Goal: Task Accomplishment & Management: Manage account settings

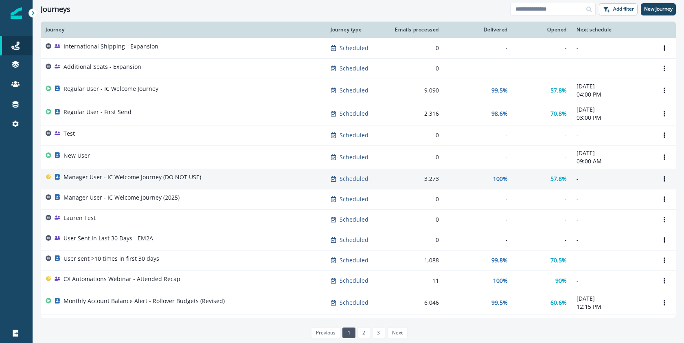
click at [123, 177] on p "Manager User - IC Welcome Journey (DO NOT USE)" at bounding box center [132, 177] width 138 height 8
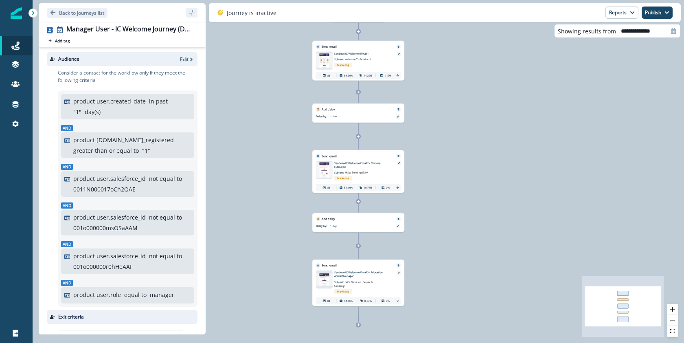
click at [325, 61] on img at bounding box center [324, 60] width 17 height 14
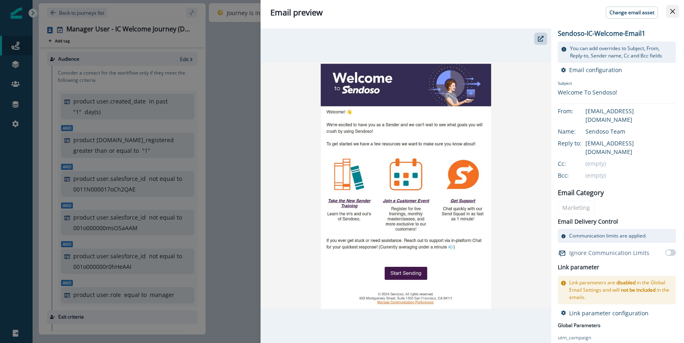
click at [675, 11] on button "Close" at bounding box center [672, 11] width 13 height 13
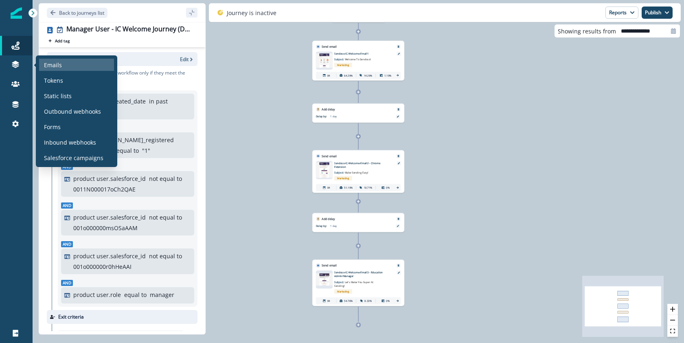
click at [60, 62] on p "Emails" at bounding box center [53, 65] width 18 height 9
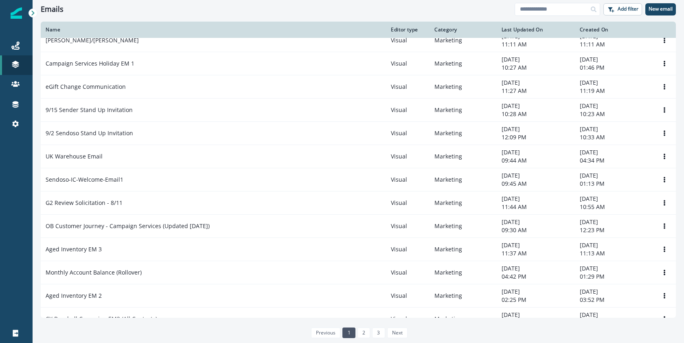
scroll to position [426, 0]
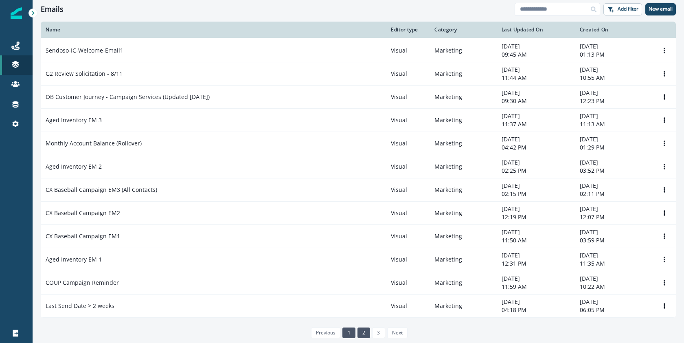
click at [359, 330] on link "2" at bounding box center [363, 332] width 13 height 11
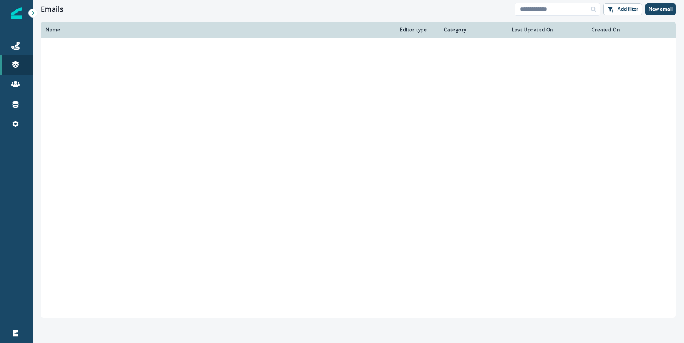
scroll to position [417, 0]
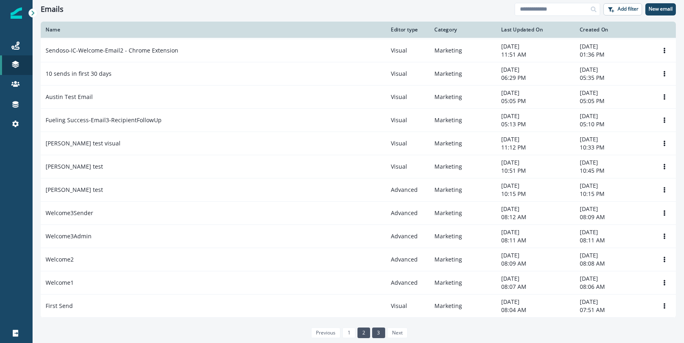
click at [378, 334] on link "3" at bounding box center [378, 332] width 13 height 11
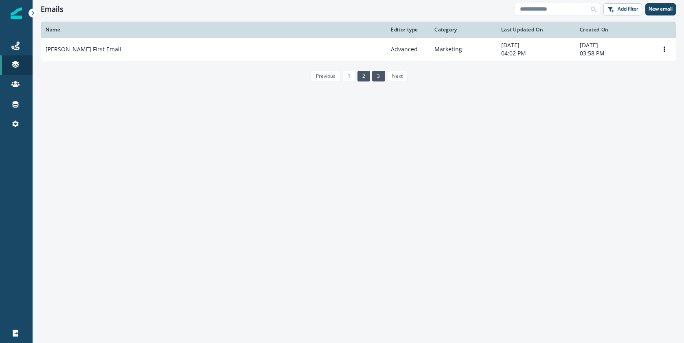
click at [365, 79] on link "2" at bounding box center [363, 76] width 13 height 11
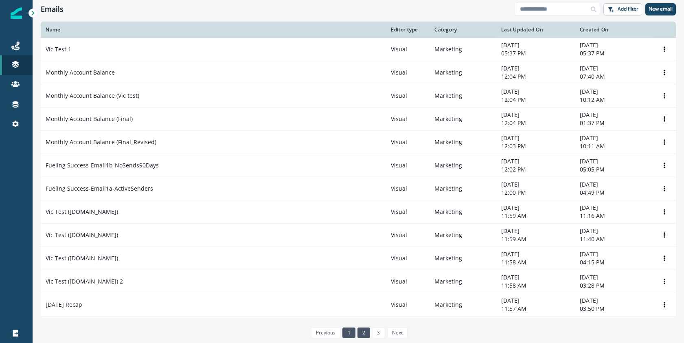
click at [348, 332] on link "1" at bounding box center [348, 332] width 13 height 11
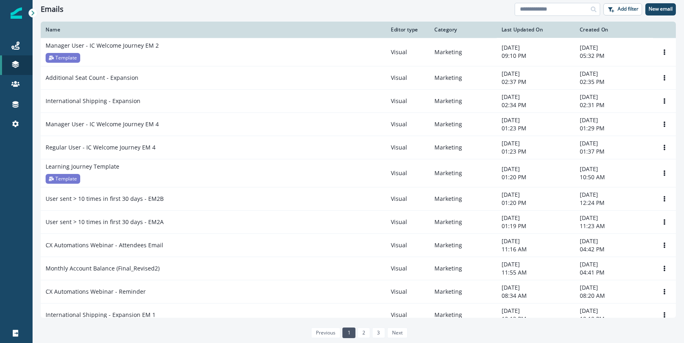
click at [556, 7] on input at bounding box center [556, 9] width 85 height 13
type input "*******"
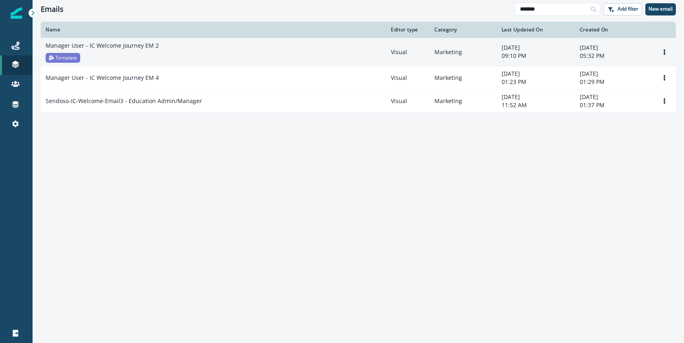
click at [120, 47] on p "Manager User - IC Welcome Journey EM 2" at bounding box center [102, 46] width 113 height 8
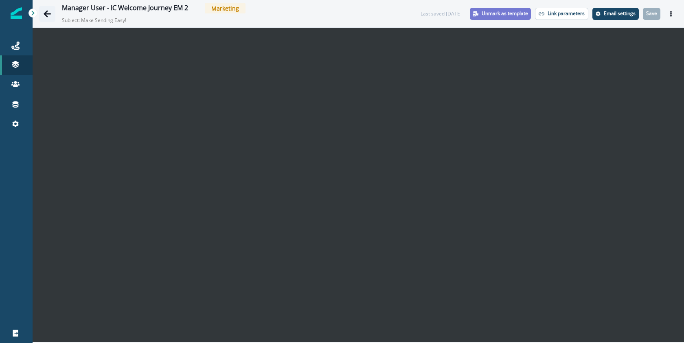
click at [45, 14] on icon "Go back" at bounding box center [47, 13] width 7 height 7
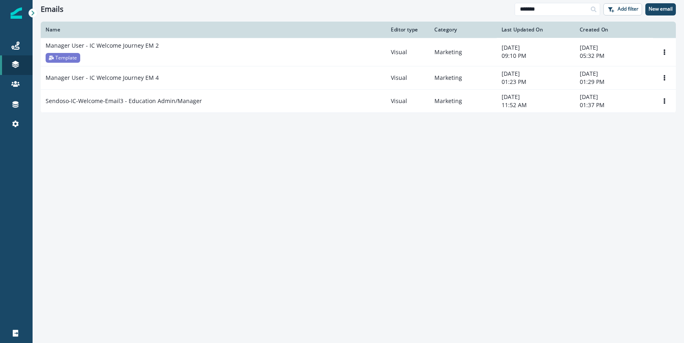
drag, startPoint x: 572, startPoint y: 9, endPoint x: 506, endPoint y: 8, distance: 65.5
click at [506, 8] on div "Emails ******* Add filter New email" at bounding box center [358, 9] width 651 height 18
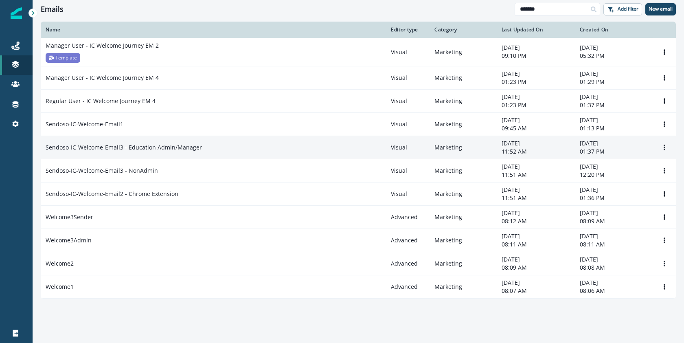
type input "*******"
click at [153, 145] on p "Sendoso-IC-Welcome-Email3 - Education Admin/Manager" at bounding box center [124, 147] width 156 height 8
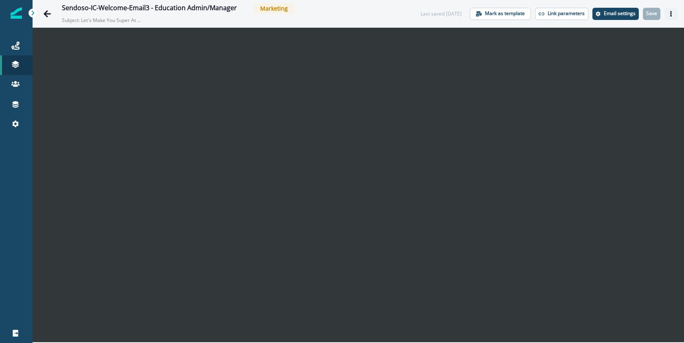
click at [672, 15] on icon "Actions" at bounding box center [671, 14] width 6 height 6
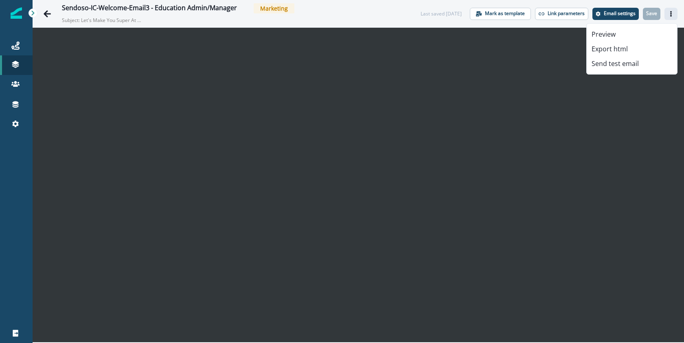
click at [360, 22] on div "Sendoso-IC-Welcome-Email3 - Education Admin/Manager Marketing Subject: Let's Ma…" at bounding box center [233, 13] width 342 height 21
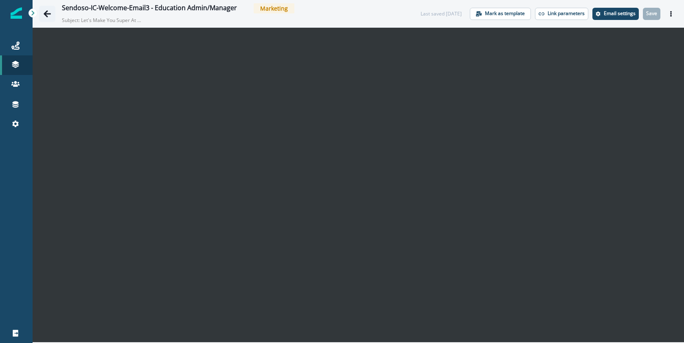
click at [44, 13] on icon "Go back" at bounding box center [47, 14] width 8 height 8
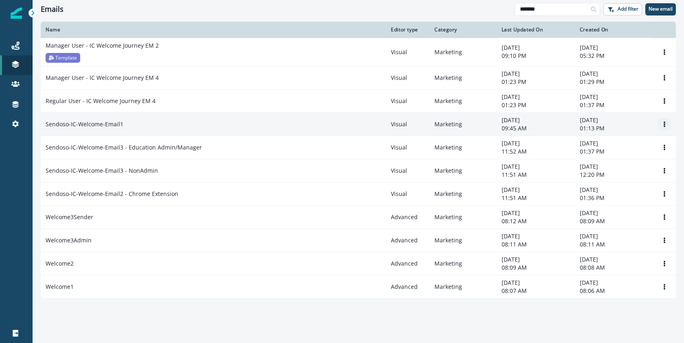
click at [663, 124] on icon "Options" at bounding box center [664, 124] width 2 height 6
click at [628, 147] on button "Clone" at bounding box center [625, 143] width 90 height 13
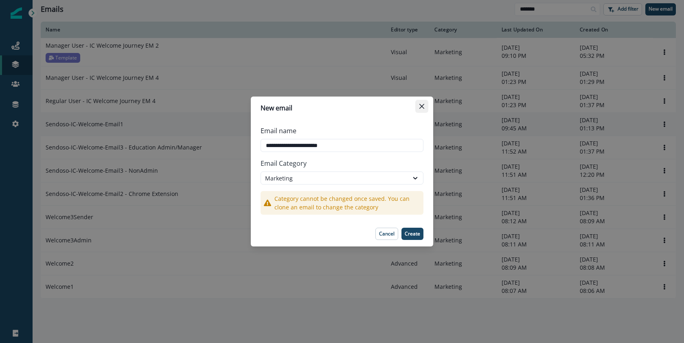
click at [423, 105] on icon "Close" at bounding box center [421, 106] width 5 height 5
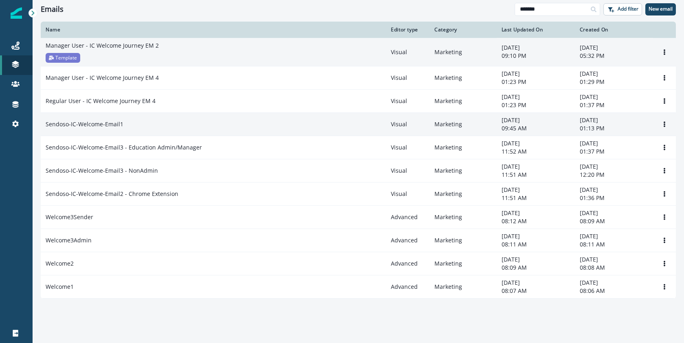
click at [140, 48] on p "Manager User - IC Welcome Journey EM 2" at bounding box center [102, 46] width 113 height 8
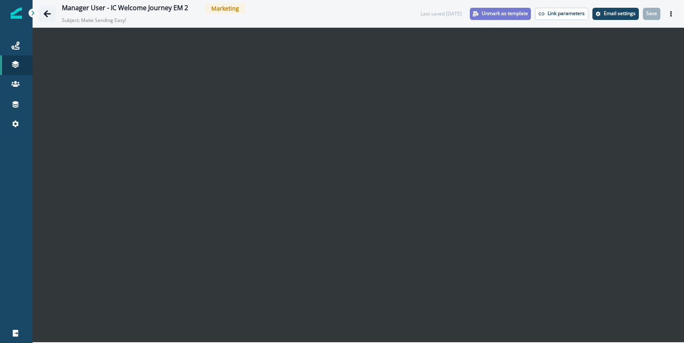
click at [47, 14] on icon "Go back" at bounding box center [47, 13] width 7 height 7
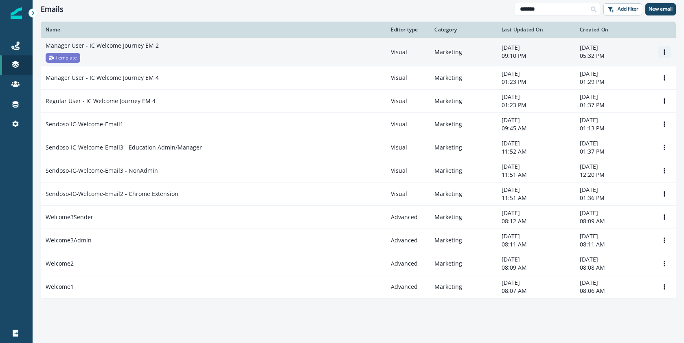
click at [663, 52] on icon "Options" at bounding box center [664, 52] width 6 height 6
click at [625, 74] on button "Clone" at bounding box center [625, 71] width 90 height 13
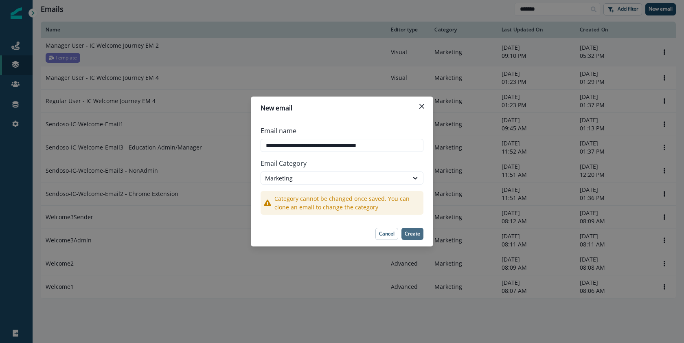
type input "**********"
click at [419, 237] on button "Create" at bounding box center [412, 233] width 22 height 12
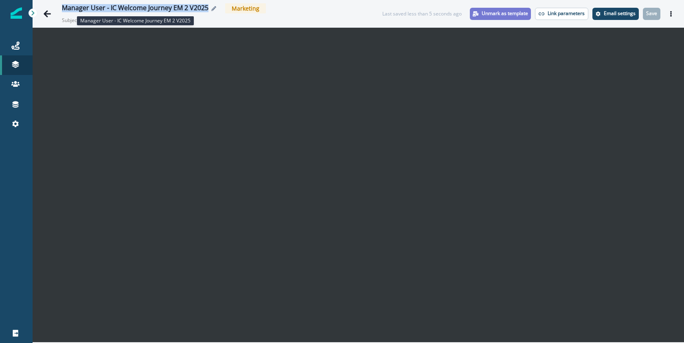
drag, startPoint x: 207, startPoint y: 8, endPoint x: 61, endPoint y: 5, distance: 145.3
click at [62, 5] on div "Manager User - IC Welcome Journey EM 2 V2025" at bounding box center [135, 8] width 147 height 9
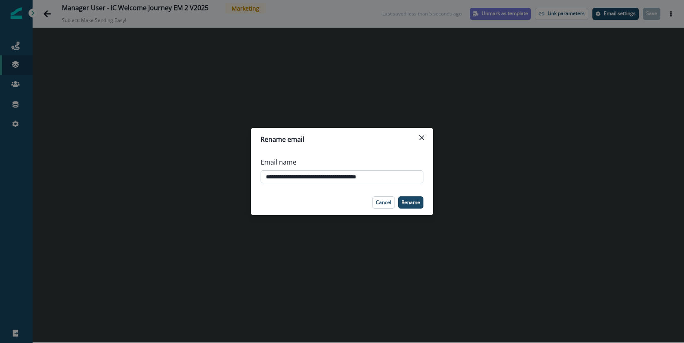
click at [346, 175] on input "**********" at bounding box center [341, 176] width 163 height 13
click at [423, 140] on button "Close" at bounding box center [421, 137] width 13 height 13
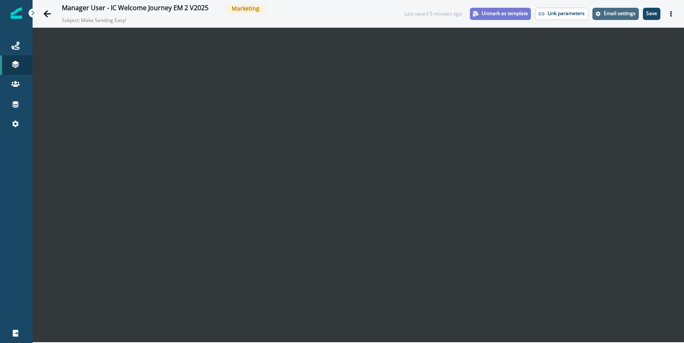
click at [615, 14] on p "Email settings" at bounding box center [620, 14] width 32 height 6
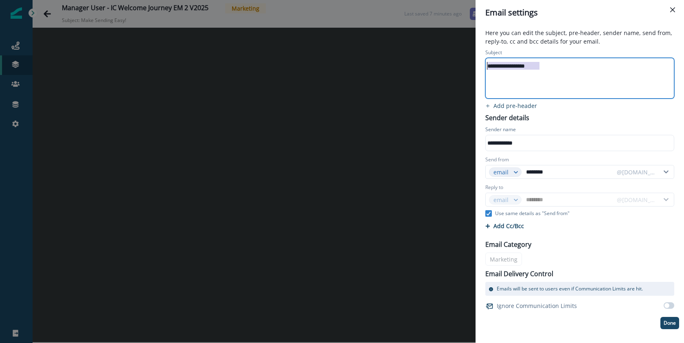
drag, startPoint x: 547, startPoint y: 64, endPoint x: 483, endPoint y: 68, distance: 64.0
click at [483, 68] on div "**********" at bounding box center [579, 73] width 199 height 53
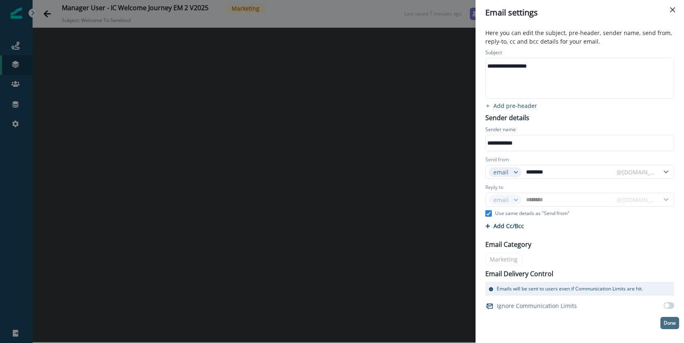
click at [666, 320] on p "Done" at bounding box center [669, 323] width 12 height 6
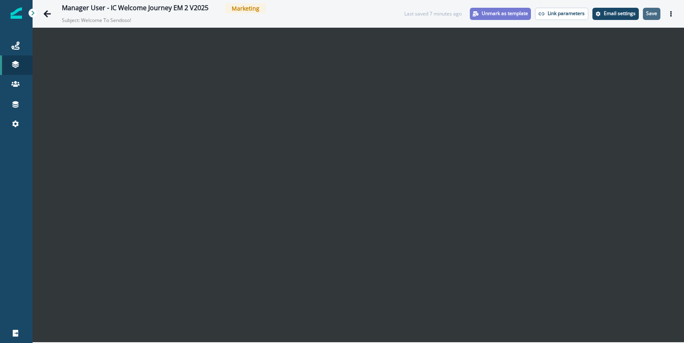
click at [649, 15] on p "Save" at bounding box center [651, 14] width 11 height 6
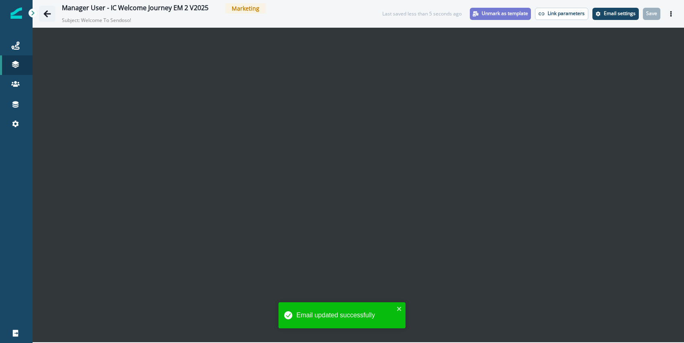
click at [50, 13] on icon "Go back" at bounding box center [47, 14] width 8 height 8
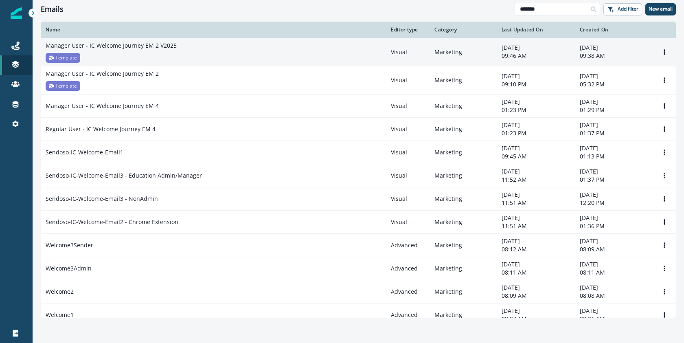
click at [122, 53] on div "Manager User - IC Welcome Journey EM 2 V2025 Template" at bounding box center [213, 52] width 335 height 21
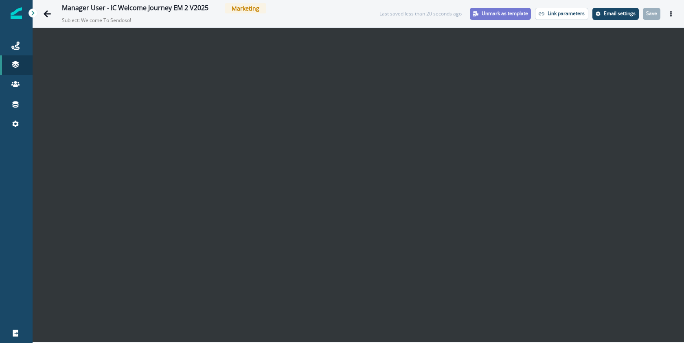
click at [512, 13] on p "Unmark as template" at bounding box center [504, 14] width 46 height 6
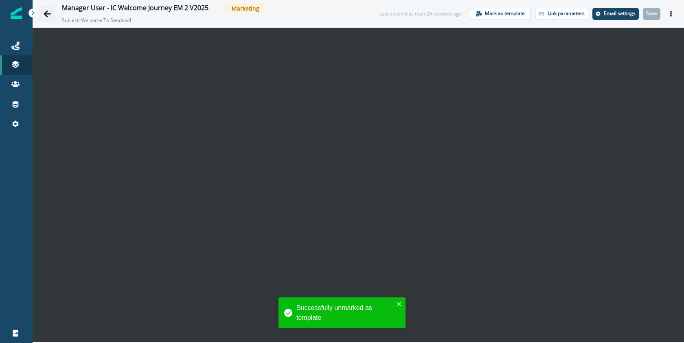
click at [47, 11] on icon "Go back" at bounding box center [47, 13] width 7 height 7
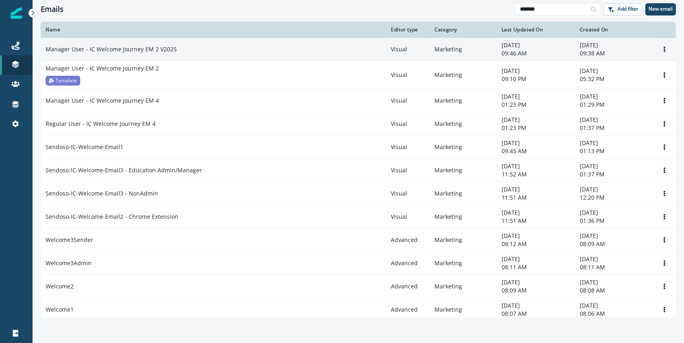
click at [205, 50] on div "Manager User - IC Welcome Journey EM 2 V2025" at bounding box center [213, 49] width 335 height 8
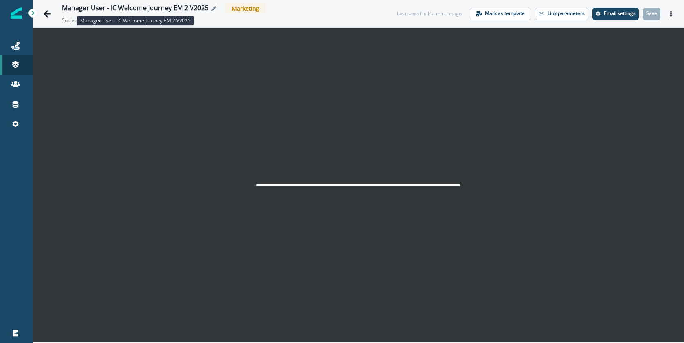
click at [172, 8] on div "Manager User - IC Welcome Journey EM 2 V2025" at bounding box center [135, 8] width 147 height 9
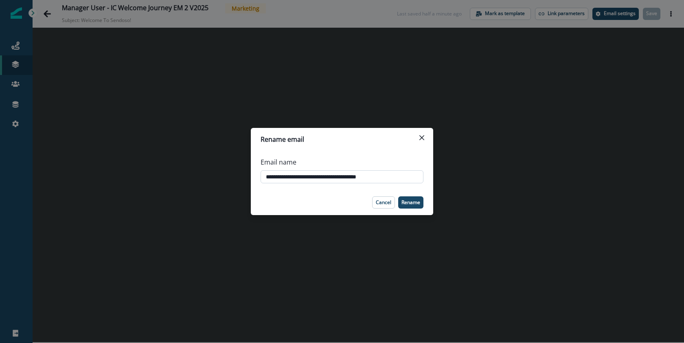
click at [374, 177] on input "**********" at bounding box center [341, 176] width 163 height 13
type input "**********"
click at [416, 203] on p "Rename" at bounding box center [410, 202] width 19 height 6
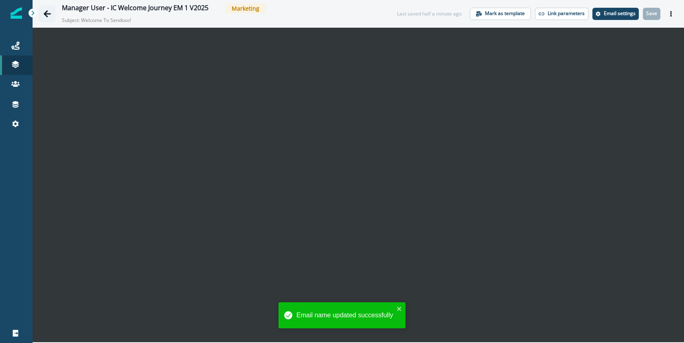
click at [46, 15] on icon "Go back" at bounding box center [47, 13] width 7 height 7
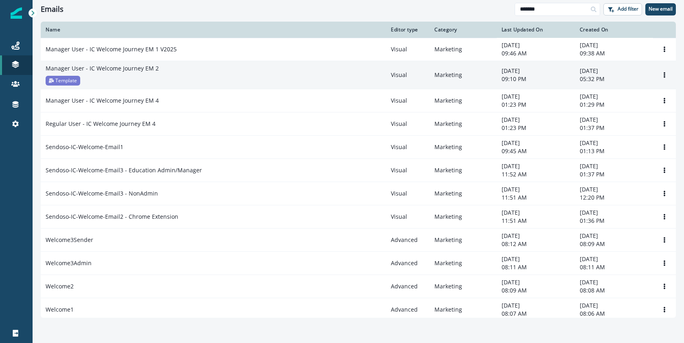
click at [168, 71] on div "Manager User - IC Welcome Journey EM 2" at bounding box center [213, 68] width 335 height 8
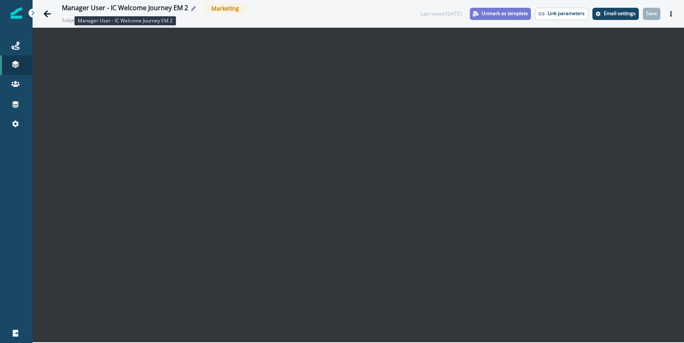
click at [114, 8] on div "Manager User - IC Welcome Journey EM 2" at bounding box center [125, 8] width 126 height 9
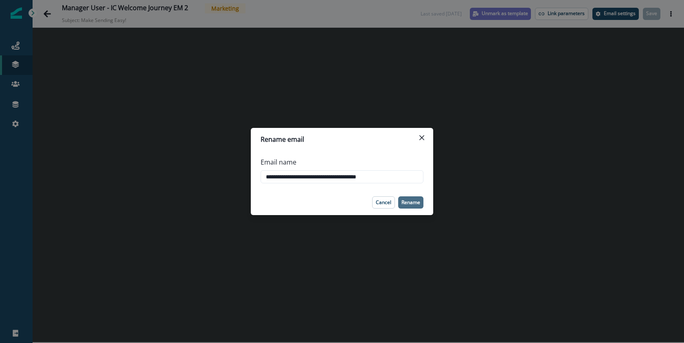
type input "**********"
click at [408, 205] on p "Rename" at bounding box center [410, 202] width 19 height 6
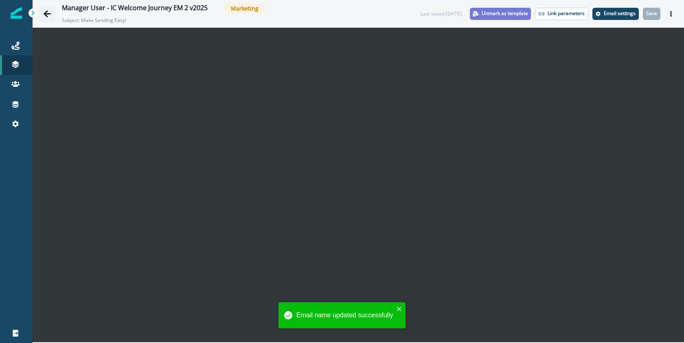
click at [49, 12] on icon "Go back" at bounding box center [47, 14] width 8 height 8
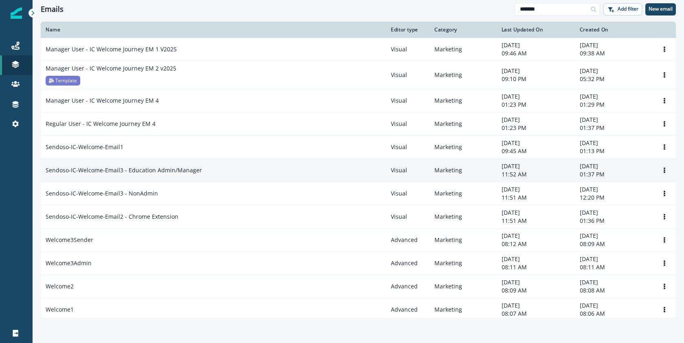
click at [181, 171] on p "Sendoso-IC-Welcome-Email3 - Education Admin/Manager" at bounding box center [124, 170] width 156 height 8
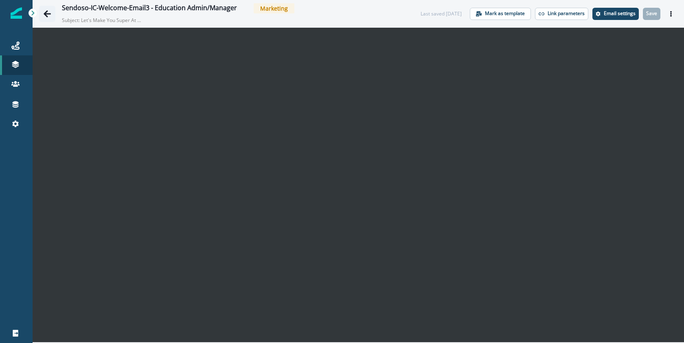
click at [45, 17] on icon "Go back" at bounding box center [47, 14] width 8 height 8
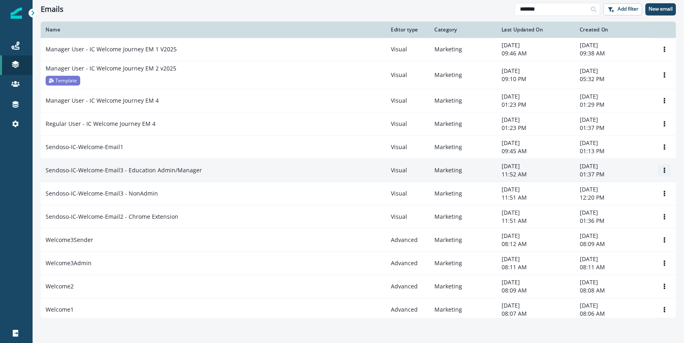
click at [661, 171] on icon "Options" at bounding box center [664, 170] width 6 height 6
click at [617, 189] on button "Clone" at bounding box center [619, 190] width 90 height 13
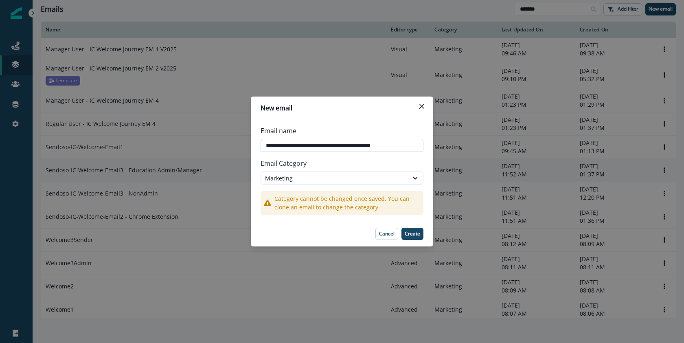
drag, startPoint x: 289, startPoint y: 145, endPoint x: 265, endPoint y: 147, distance: 24.1
click at [265, 147] on input "**********" at bounding box center [341, 145] width 163 height 13
drag, startPoint x: 358, startPoint y: 146, endPoint x: 340, endPoint y: 147, distance: 17.5
click at [340, 147] on input "**********" at bounding box center [341, 145] width 163 height 13
drag, startPoint x: 372, startPoint y: 145, endPoint x: 416, endPoint y: 148, distance: 44.9
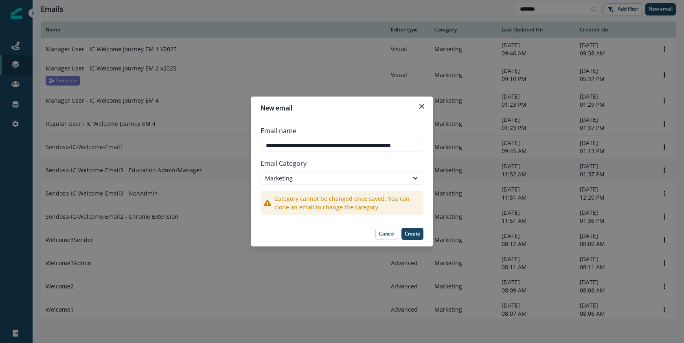
click at [422, 148] on input "**********" at bounding box center [341, 145] width 163 height 13
click at [372, 147] on input "**********" at bounding box center [341, 145] width 163 height 13
drag, startPoint x: 373, startPoint y: 147, endPoint x: 426, endPoint y: 146, distance: 53.3
click at [426, 146] on div "**********" at bounding box center [342, 170] width 182 height 102
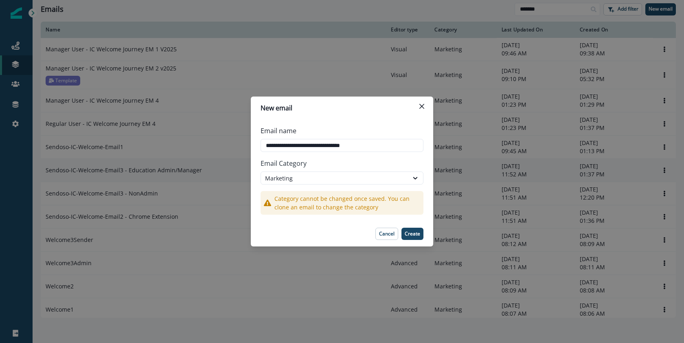
scroll to position [0, 0]
type input "**********"
click at [418, 234] on p "Create" at bounding box center [412, 234] width 15 height 6
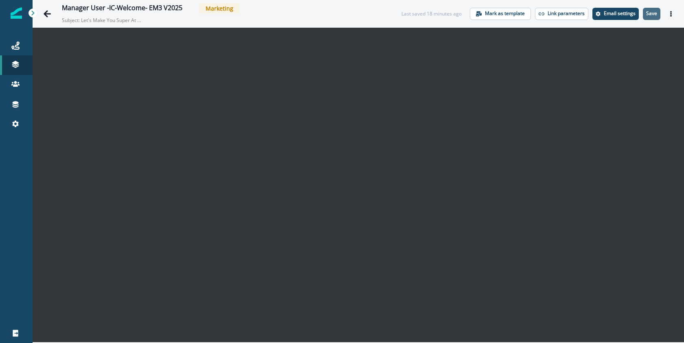
click at [649, 13] on p "Save" at bounding box center [651, 14] width 11 height 6
click at [654, 14] on p "Save" at bounding box center [651, 14] width 11 height 6
click at [672, 15] on icon "Actions" at bounding box center [671, 14] width 6 height 6
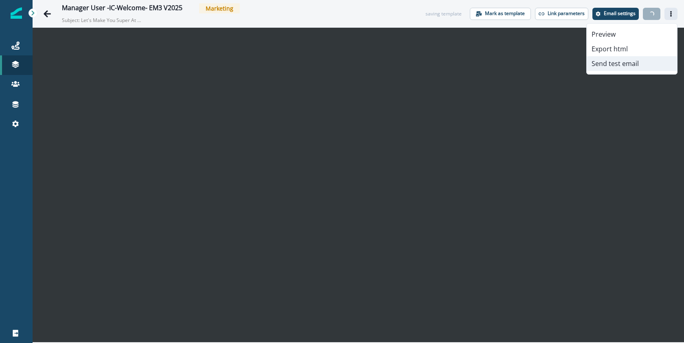
click at [641, 64] on button "Send test email" at bounding box center [631, 63] width 90 height 15
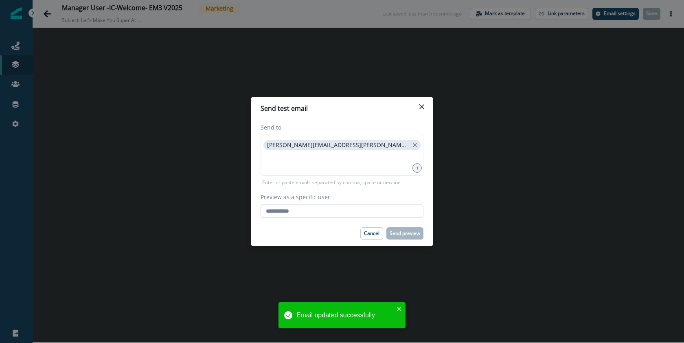
click at [334, 213] on input "Preview as a specific user" at bounding box center [341, 210] width 163 height 13
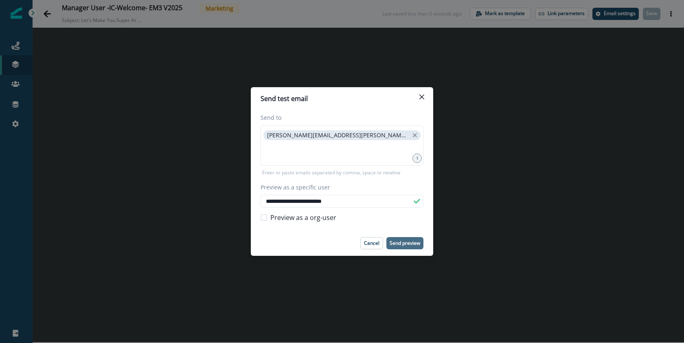
type input "**********"
click at [413, 244] on p "Send preview" at bounding box center [404, 243] width 31 height 6
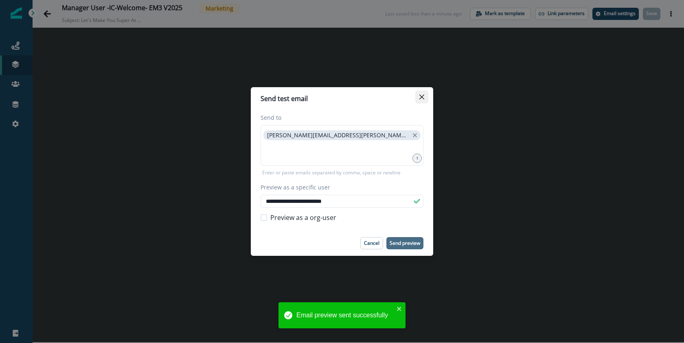
click at [425, 97] on button "Close" at bounding box center [421, 96] width 13 height 13
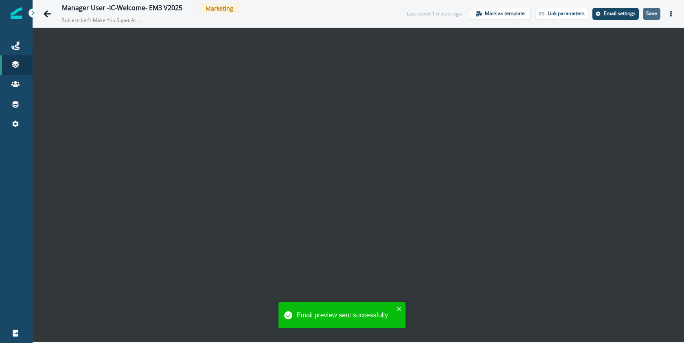
click at [652, 16] on p "Save" at bounding box center [651, 14] width 11 height 6
click at [46, 11] on icon "Go back" at bounding box center [47, 13] width 7 height 7
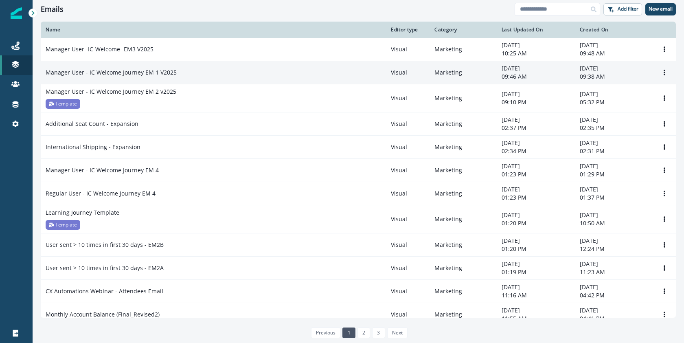
click at [168, 72] on p "Manager User - IC Welcome Journey EM 1 V2025" at bounding box center [111, 72] width 131 height 8
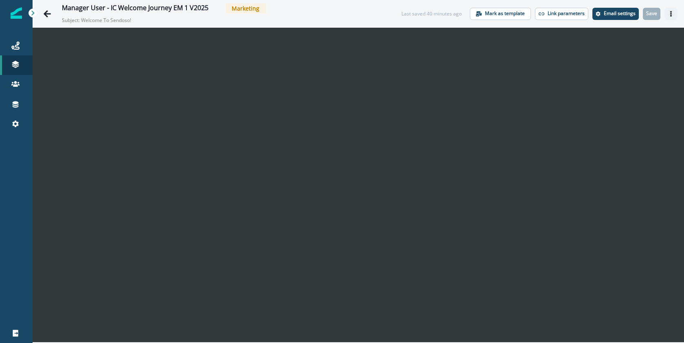
click at [668, 15] on icon "Actions" at bounding box center [671, 14] width 6 height 6
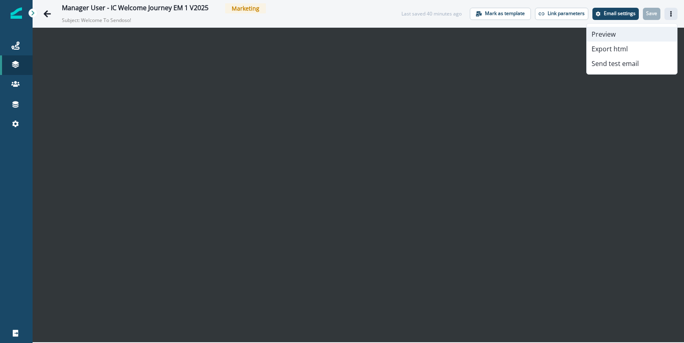
click at [626, 34] on button "Preview" at bounding box center [631, 34] width 90 height 15
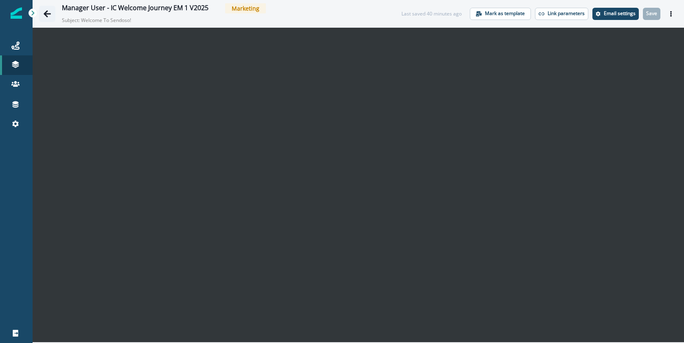
click at [46, 14] on icon "Go back" at bounding box center [47, 14] width 8 height 8
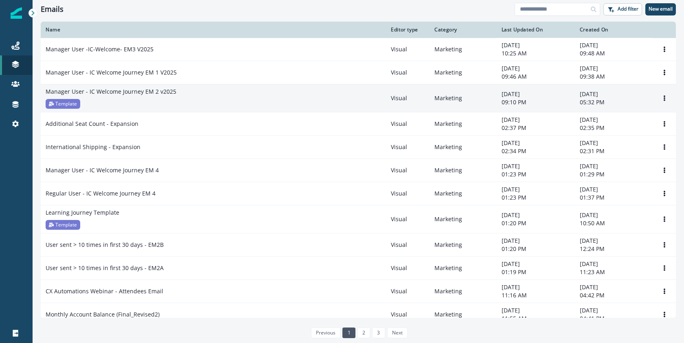
click at [151, 93] on p "Manager User - IC Welcome Journey EM 2 v2025" at bounding box center [111, 91] width 131 height 8
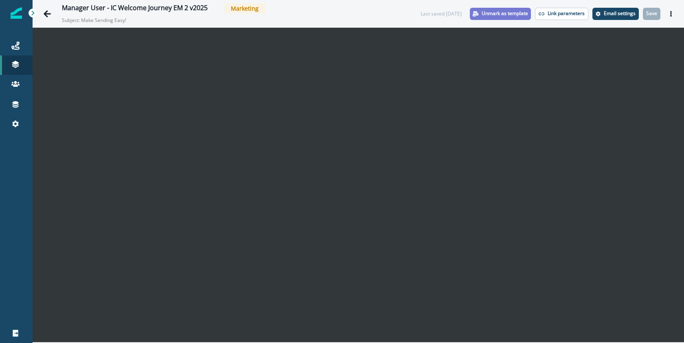
click at [501, 14] on p "Unmark as template" at bounding box center [504, 14] width 46 height 6
click at [654, 16] on p "Save" at bounding box center [651, 14] width 11 height 6
click at [672, 14] on icon "Actions" at bounding box center [671, 14] width 6 height 6
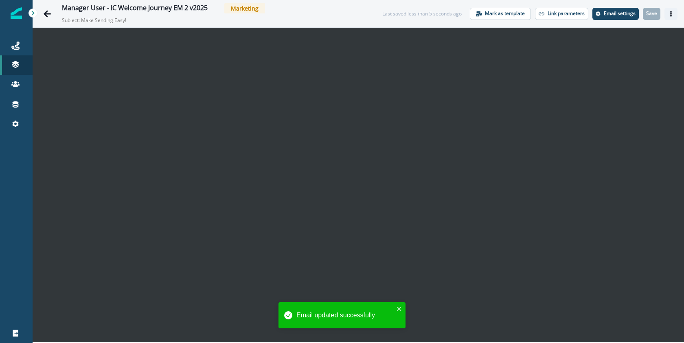
click at [672, 14] on icon "Actions" at bounding box center [671, 14] width 6 height 6
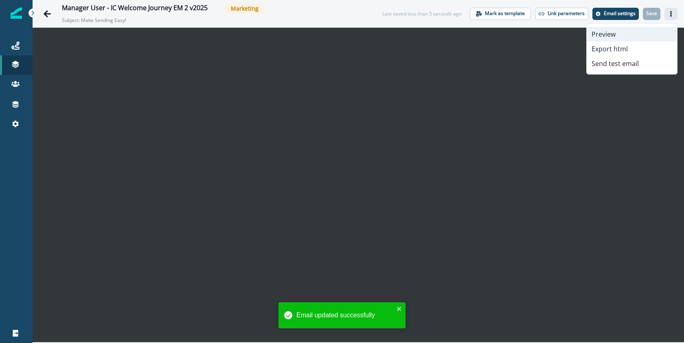
click at [629, 30] on button "Preview" at bounding box center [631, 34] width 90 height 15
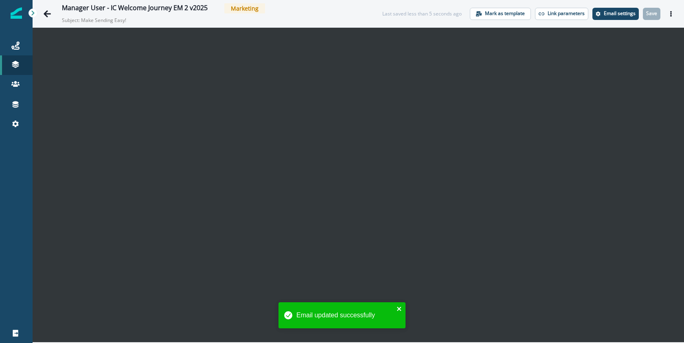
click at [401, 308] on icon "close" at bounding box center [399, 308] width 6 height 7
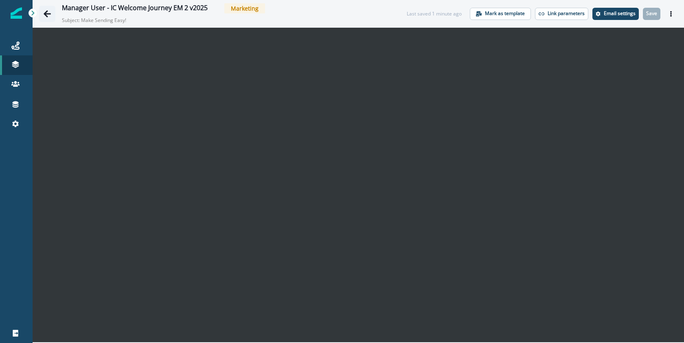
click at [47, 13] on icon "Go back" at bounding box center [47, 13] width 7 height 7
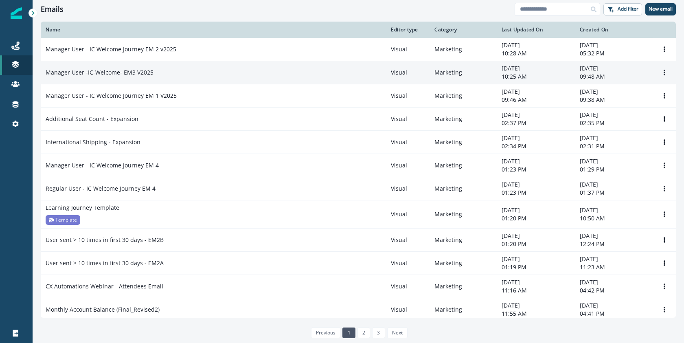
click at [111, 72] on p "Manager User -IC-Welcome- EM3 V2025" at bounding box center [100, 72] width 108 height 8
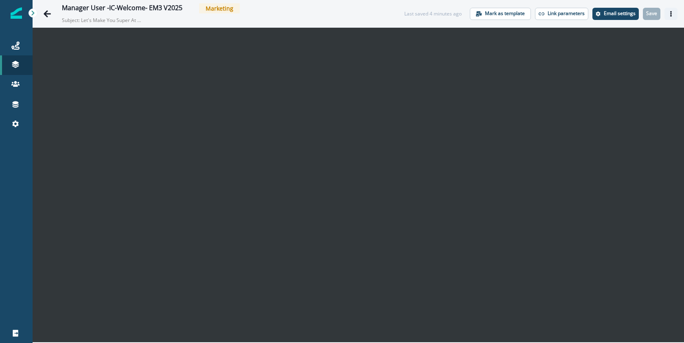
click at [674, 16] on button "Actions" at bounding box center [670, 14] width 13 height 12
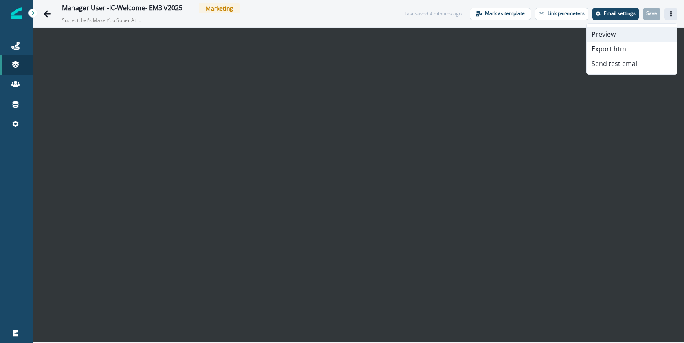
click at [627, 32] on button "Preview" at bounding box center [631, 34] width 90 height 15
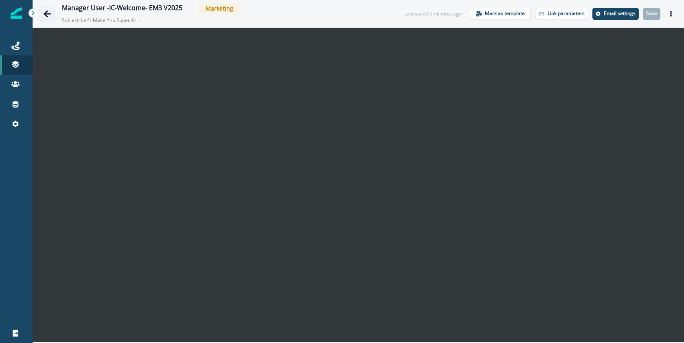
click at [48, 13] on icon "Go back" at bounding box center [47, 13] width 7 height 7
click at [48, 12] on icon "Go back" at bounding box center [47, 14] width 8 height 8
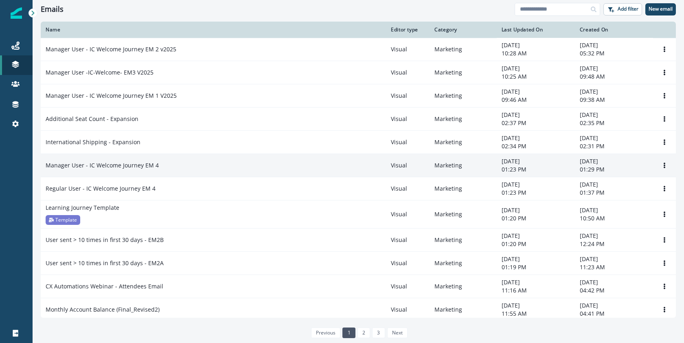
click at [129, 168] on p "Manager User - IC Welcome Journey EM 4" at bounding box center [102, 165] width 113 height 8
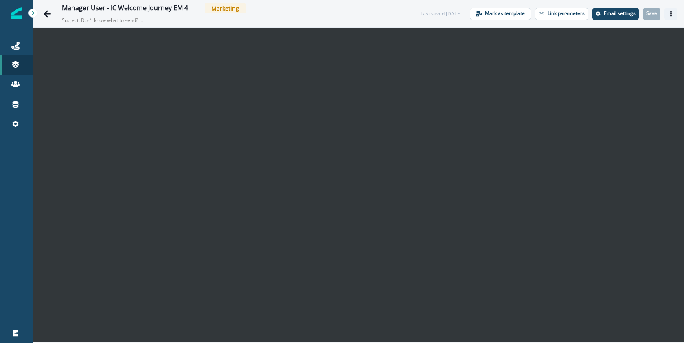
click at [669, 16] on icon "Actions" at bounding box center [671, 14] width 6 height 6
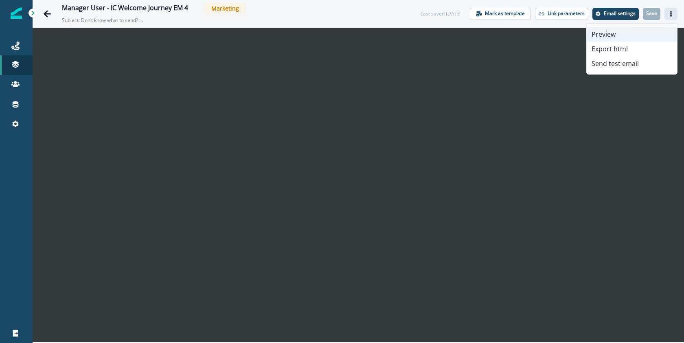
click at [636, 33] on button "Preview" at bounding box center [631, 34] width 90 height 15
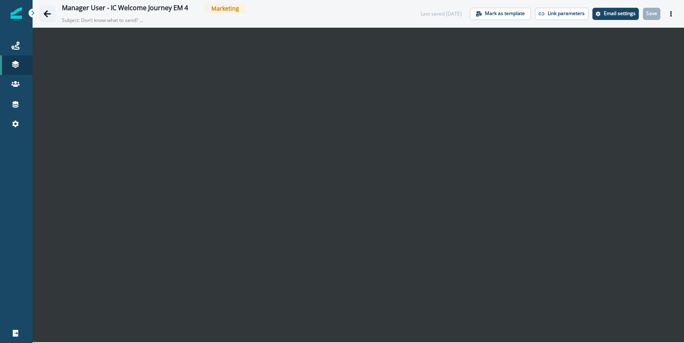
click at [45, 16] on icon "Go back" at bounding box center [47, 14] width 8 height 8
click at [646, 17] on button "Save" at bounding box center [651, 14] width 17 height 12
click at [649, 15] on p "Save" at bounding box center [651, 14] width 11 height 6
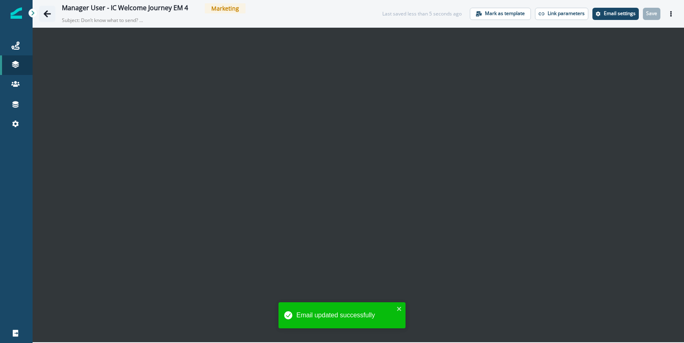
click at [45, 15] on icon "Go back" at bounding box center [47, 14] width 8 height 8
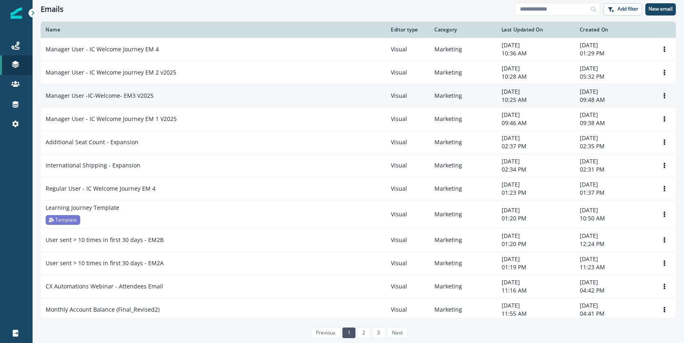
click at [166, 97] on div "Manager User -IC-Welcome- EM3 V2025" at bounding box center [213, 96] width 335 height 8
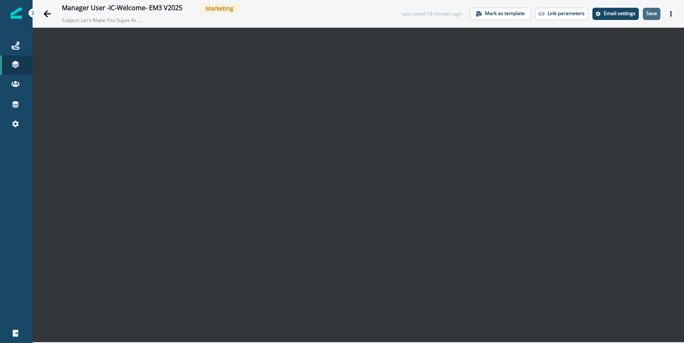
click at [654, 15] on p "Save" at bounding box center [651, 14] width 11 height 6
click at [655, 13] on p "Save" at bounding box center [651, 14] width 11 height 6
click at [48, 15] on icon "Go back" at bounding box center [47, 14] width 8 height 8
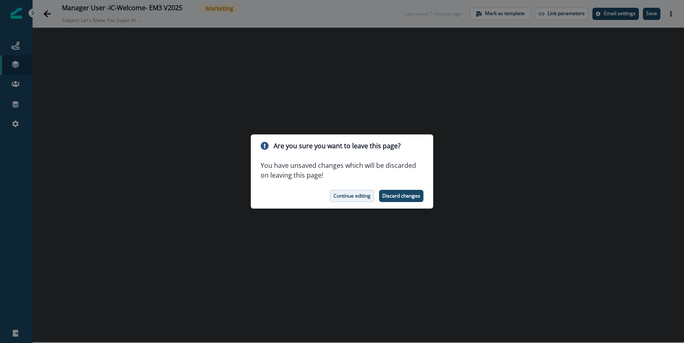
click at [339, 193] on p "Continue editing" at bounding box center [351, 196] width 37 height 6
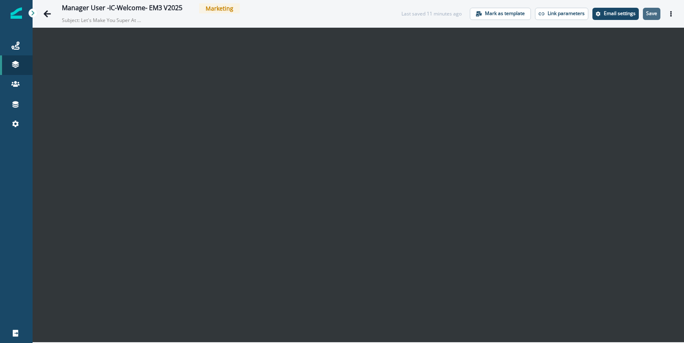
click at [645, 11] on button "Save" at bounding box center [651, 14] width 17 height 12
click at [670, 15] on icon "Actions" at bounding box center [671, 14] width 2 height 6
click at [673, 17] on button "Actions" at bounding box center [670, 14] width 13 height 12
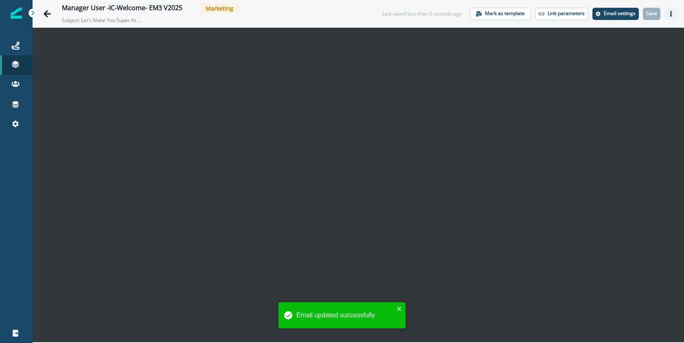
click at [671, 15] on icon "Actions" at bounding box center [671, 14] width 6 height 6
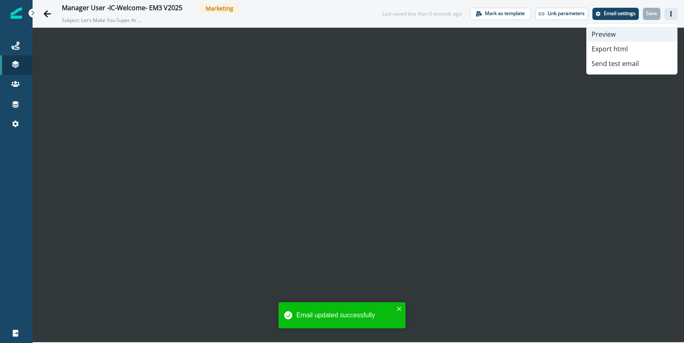
click at [628, 38] on button "Preview" at bounding box center [631, 34] width 90 height 15
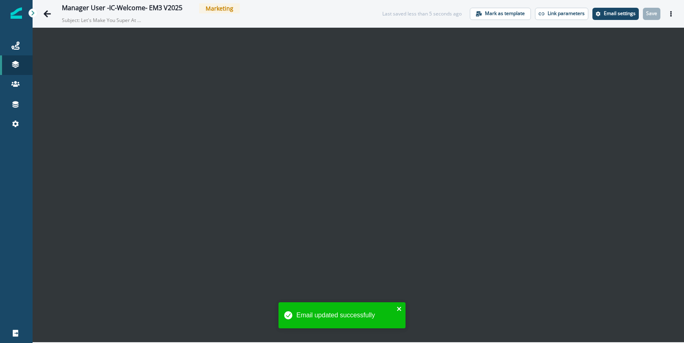
click at [400, 308] on icon "close" at bounding box center [399, 308] width 6 height 7
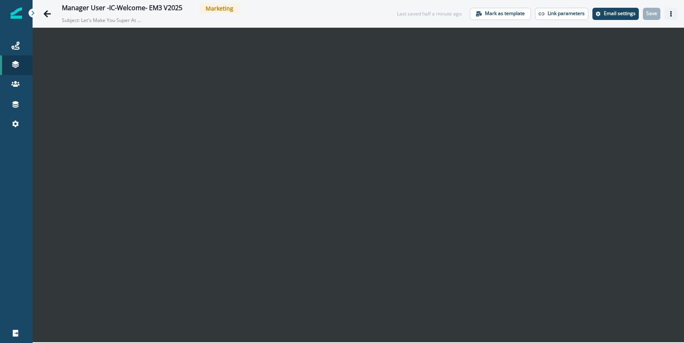
click at [668, 13] on icon "Actions" at bounding box center [671, 14] width 6 height 6
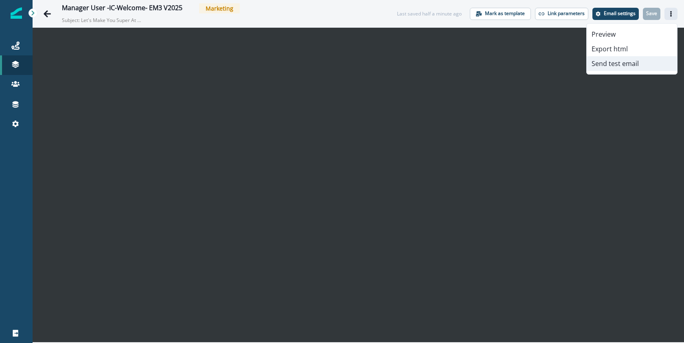
click at [636, 61] on button "Send test email" at bounding box center [631, 63] width 90 height 15
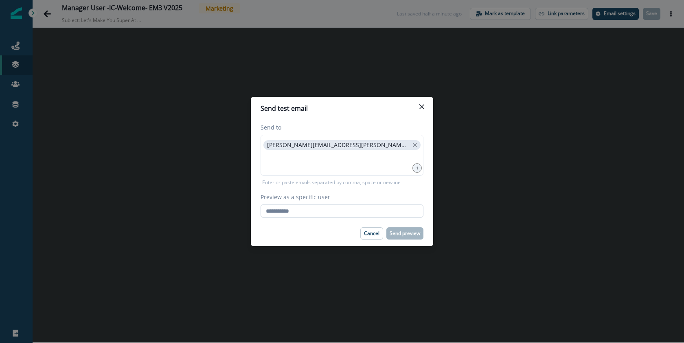
click at [361, 212] on input "Preview as a specific user" at bounding box center [341, 210] width 163 height 13
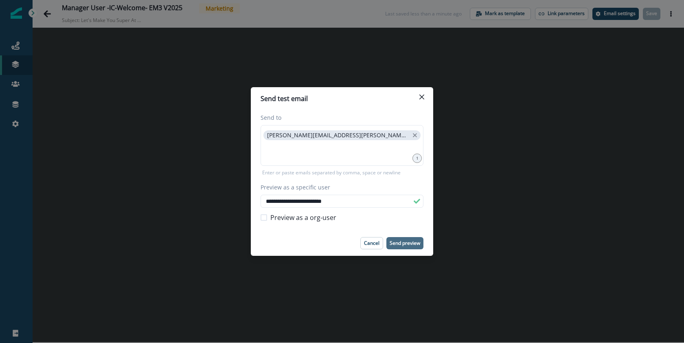
type input "**********"
click at [418, 243] on p "Send preview" at bounding box center [404, 243] width 31 height 6
click at [423, 93] on button "Close" at bounding box center [421, 96] width 13 height 13
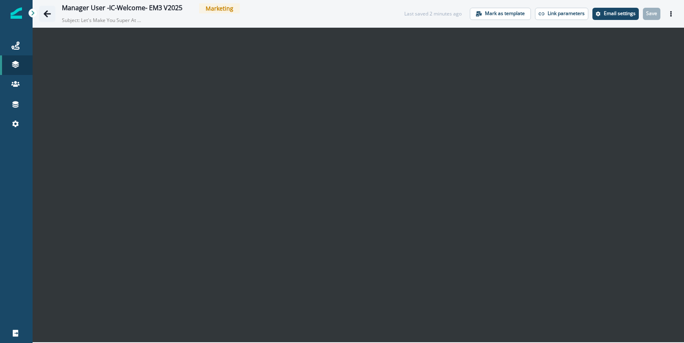
click at [49, 13] on icon "Go back" at bounding box center [47, 13] width 7 height 7
click at [46, 14] on icon "Go back" at bounding box center [47, 13] width 7 height 7
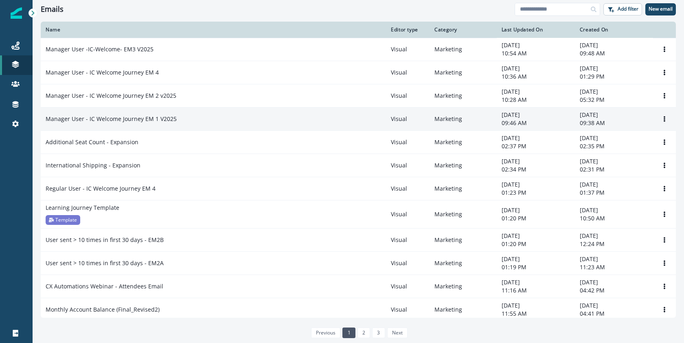
click at [109, 118] on p "Manager User - IC Welcome Journey EM 1 V2025" at bounding box center [111, 119] width 131 height 8
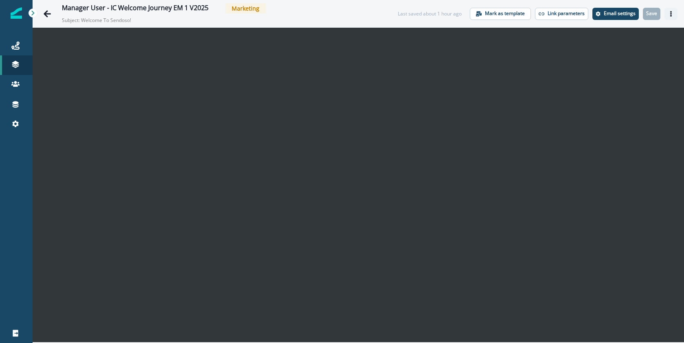
click at [670, 15] on icon "Actions" at bounding box center [671, 14] width 2 height 6
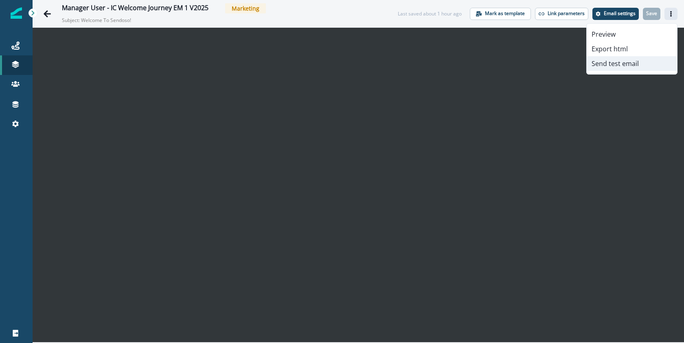
click at [639, 62] on button "Send test email" at bounding box center [631, 63] width 90 height 15
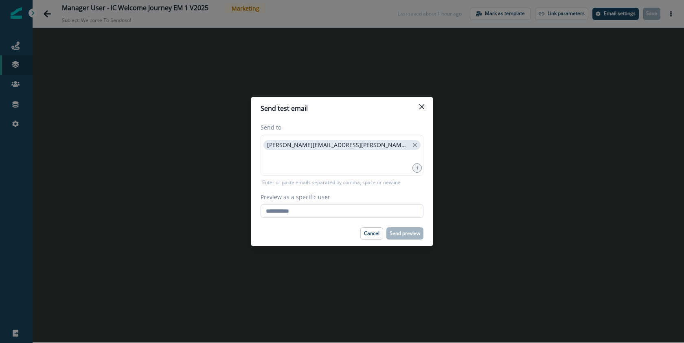
click at [346, 215] on input "Preview as a specific user" at bounding box center [341, 210] width 163 height 13
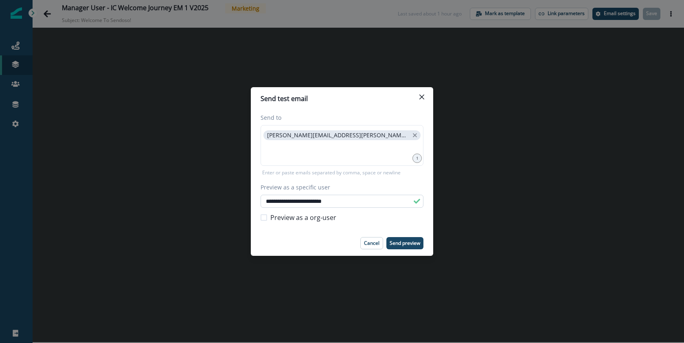
click at [359, 200] on input "**********" at bounding box center [341, 201] width 163 height 13
type input "**********"
click at [407, 243] on p "Send preview" at bounding box center [404, 243] width 31 height 6
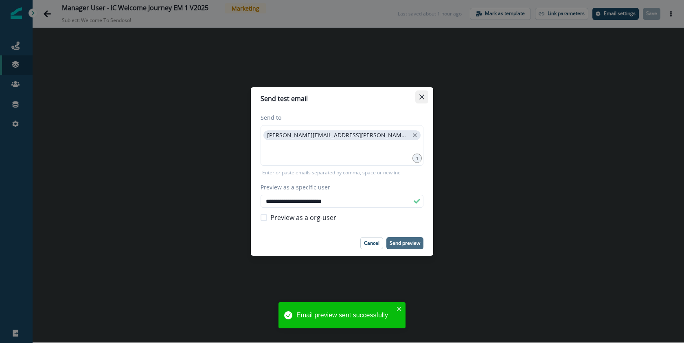
click at [423, 97] on icon "Close" at bounding box center [421, 96] width 5 height 5
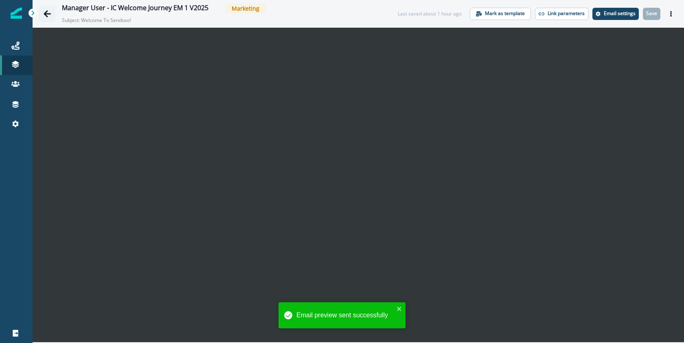
click at [50, 14] on icon "Go back" at bounding box center [47, 14] width 8 height 8
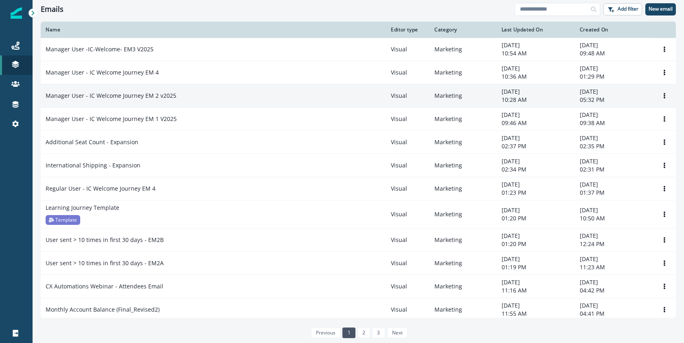
click at [165, 98] on p "Manager User - IC Welcome Journey EM 2 v2025" at bounding box center [111, 96] width 131 height 8
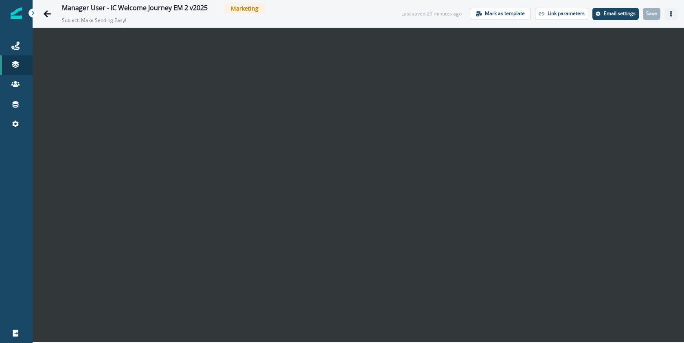
click at [672, 13] on icon "Actions" at bounding box center [671, 14] width 6 height 6
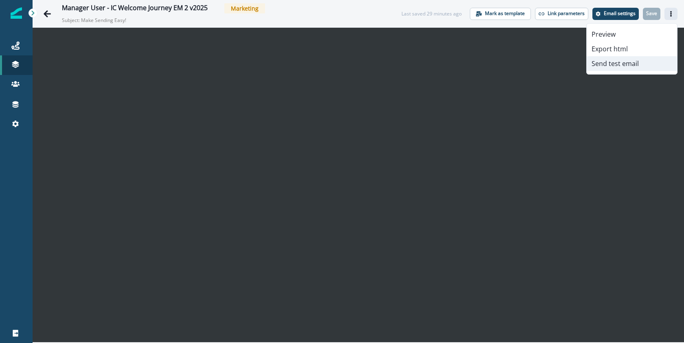
click at [644, 59] on button "Send test email" at bounding box center [631, 63] width 90 height 15
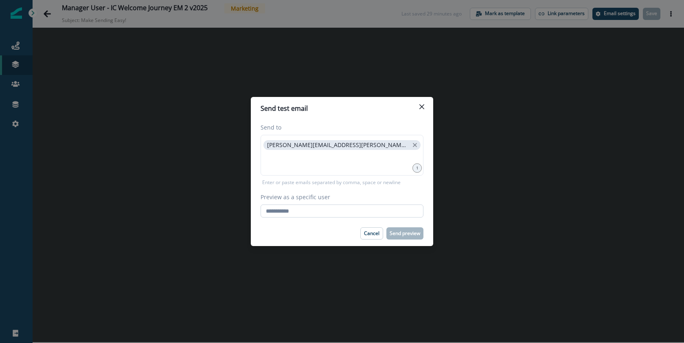
click at [324, 211] on input "Preview as a specific user" at bounding box center [341, 210] width 163 height 13
paste input "**********"
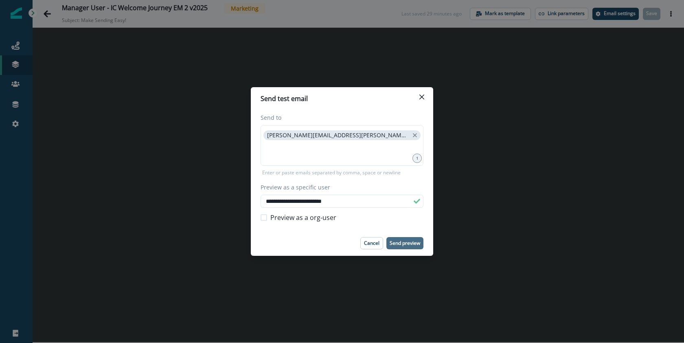
type input "**********"
click at [407, 244] on p "Send preview" at bounding box center [404, 243] width 31 height 6
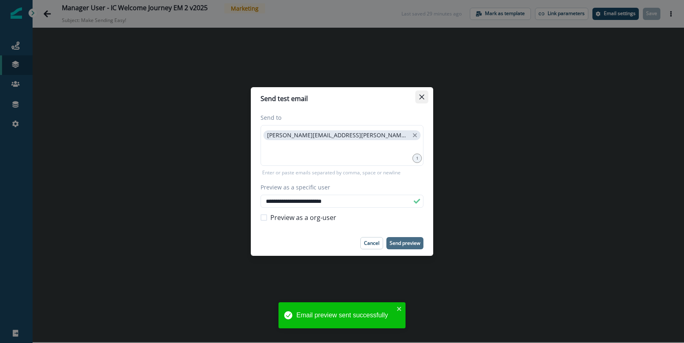
click at [423, 99] on icon "Close" at bounding box center [421, 96] width 5 height 5
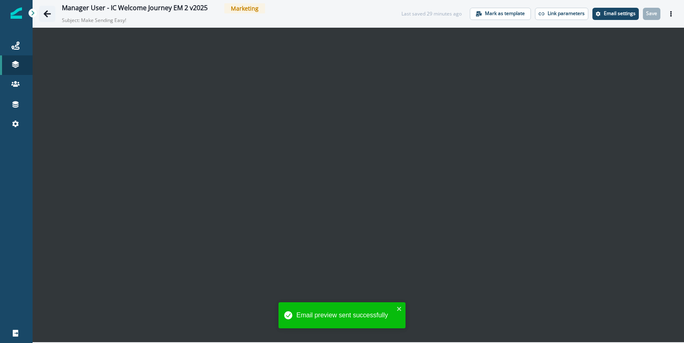
click at [48, 13] on icon "Go back" at bounding box center [47, 13] width 7 height 7
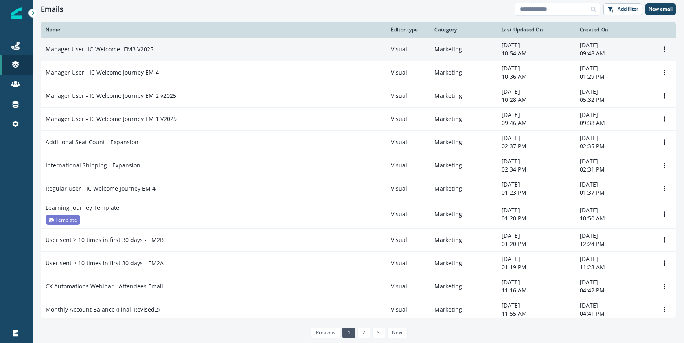
click at [136, 52] on p "Manager User -IC-Welcome- EM3 V2025" at bounding box center [100, 49] width 108 height 8
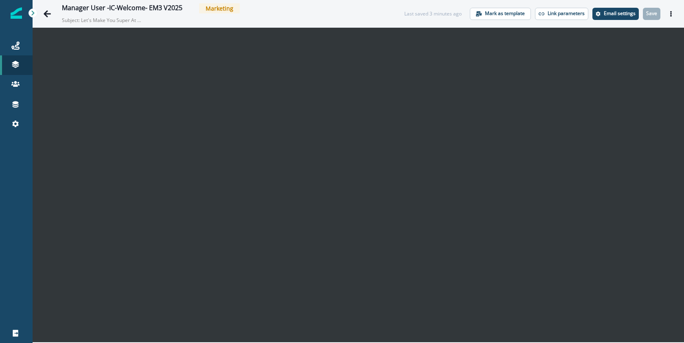
click at [671, 16] on icon "Actions" at bounding box center [671, 14] width 6 height 6
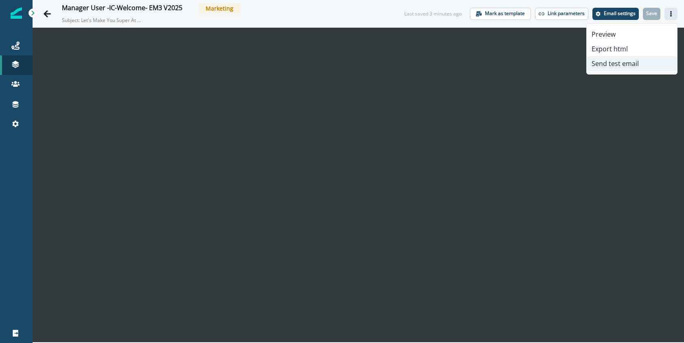
click at [627, 62] on button "Send test email" at bounding box center [631, 63] width 90 height 15
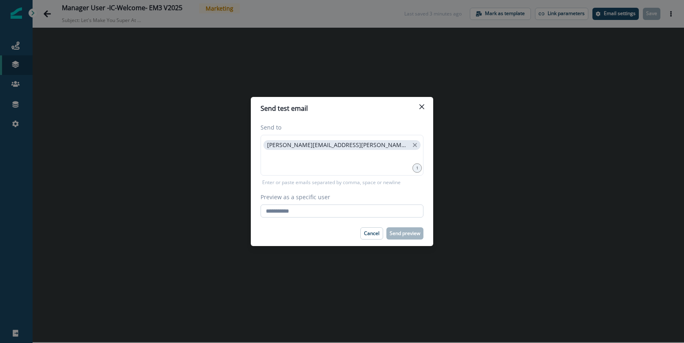
click at [330, 214] on input "Preview as a specific user" at bounding box center [341, 210] width 163 height 13
paste input "**********"
type input "**********"
click at [364, 194] on label "Preview as a specific user" at bounding box center [339, 196] width 158 height 9
click at [364, 204] on input "**********" at bounding box center [341, 210] width 163 height 13
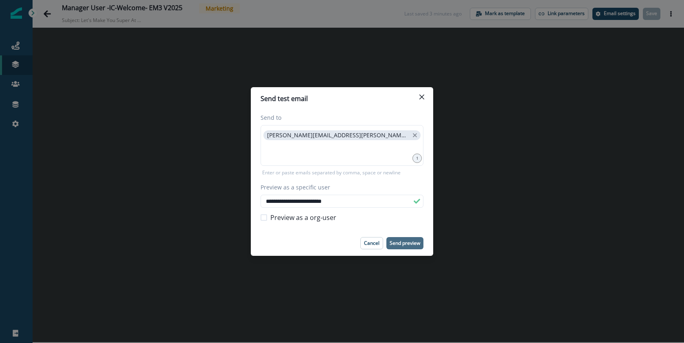
click at [409, 241] on p "Send preview" at bounding box center [404, 243] width 31 height 6
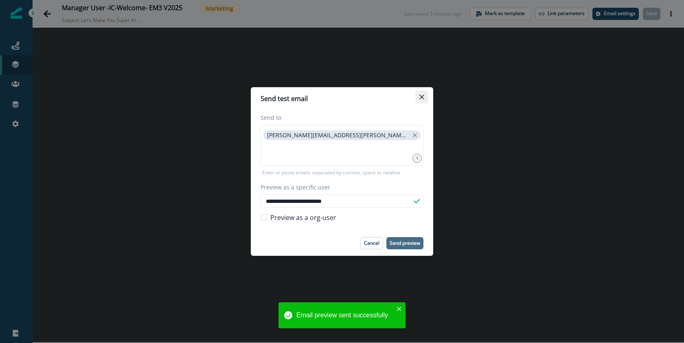
click at [422, 94] on icon "Close" at bounding box center [421, 96] width 5 height 5
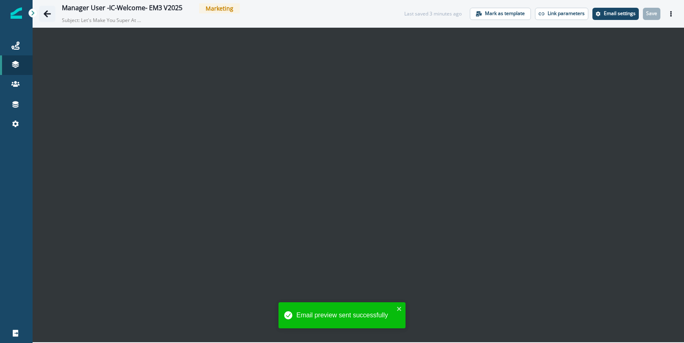
click at [48, 14] on icon "Go back" at bounding box center [47, 14] width 8 height 8
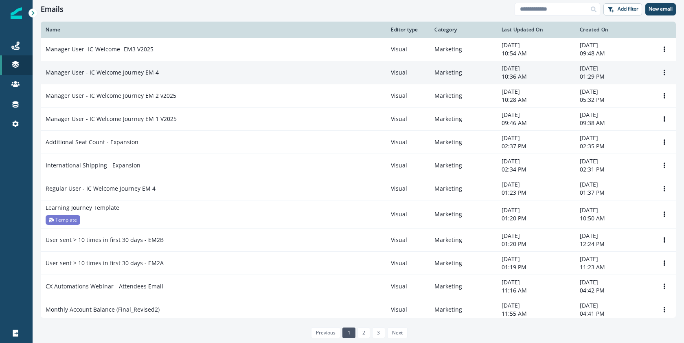
click at [159, 77] on td "Manager User - IC Welcome Journey EM 4" at bounding box center [213, 72] width 345 height 23
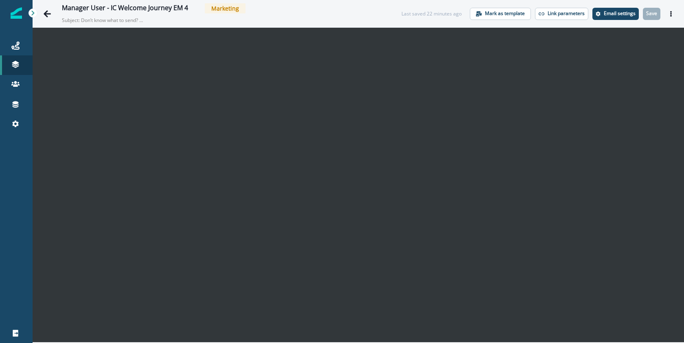
click at [669, 20] on div "Manager User - IC Welcome Journey EM 4 Marketing Subject: Don’t know what to se…" at bounding box center [358, 13] width 651 height 27
click at [669, 17] on button "Actions" at bounding box center [670, 14] width 13 height 12
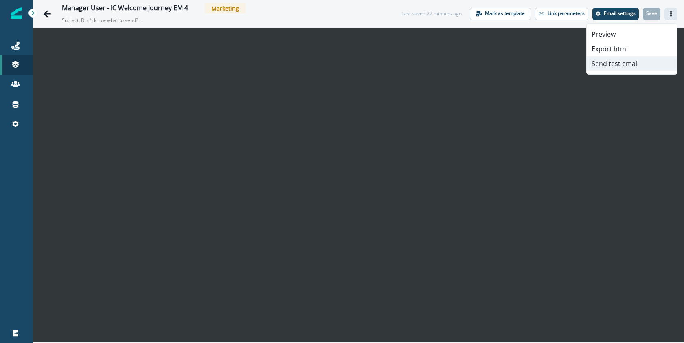
click at [634, 60] on button "Send test email" at bounding box center [631, 63] width 90 height 15
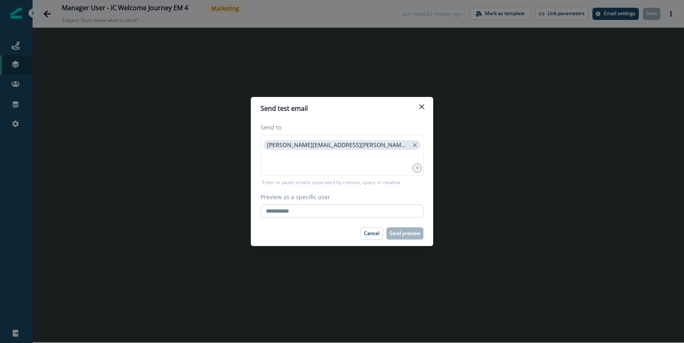
click at [333, 210] on input "Preview as a specific user" at bounding box center [341, 210] width 163 height 13
paste input "**********"
type input "**********"
click at [422, 223] on footer "Cancel Send preview" at bounding box center [342, 233] width 182 height 25
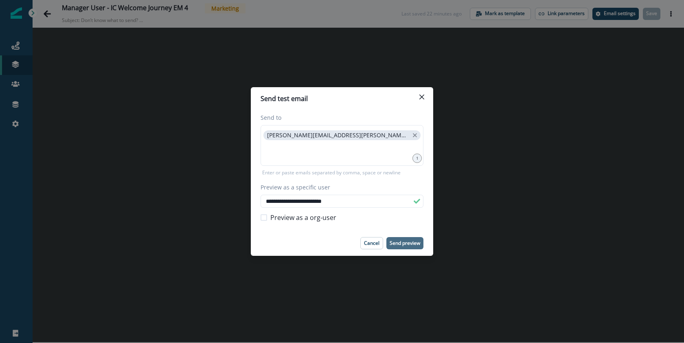
click at [407, 242] on p "Send preview" at bounding box center [404, 243] width 31 height 6
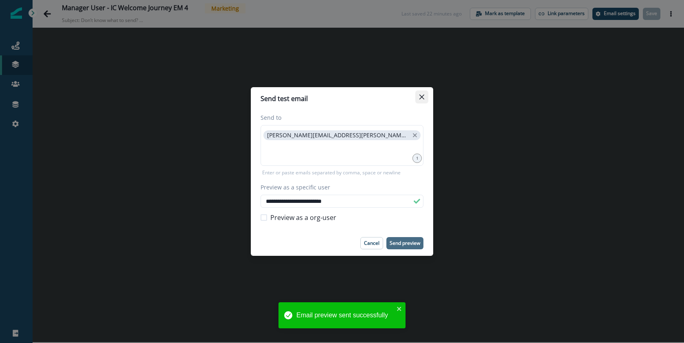
click at [420, 93] on button "Close" at bounding box center [421, 96] width 13 height 13
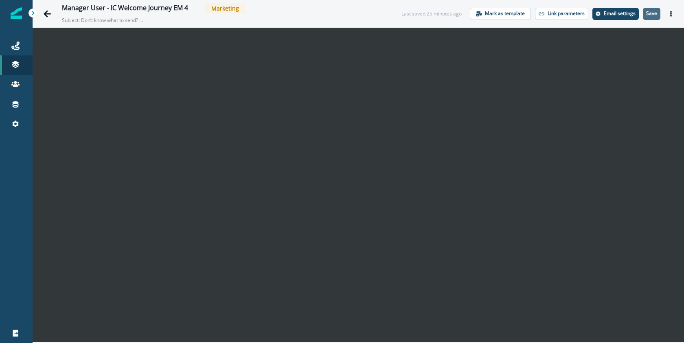
click at [653, 13] on p "Save" at bounding box center [651, 14] width 11 height 6
click at [16, 49] on icon at bounding box center [15, 46] width 8 height 8
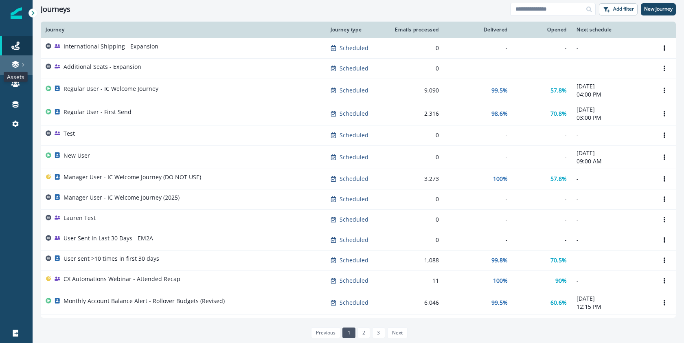
click at [16, 62] on icon at bounding box center [15, 63] width 7 height 4
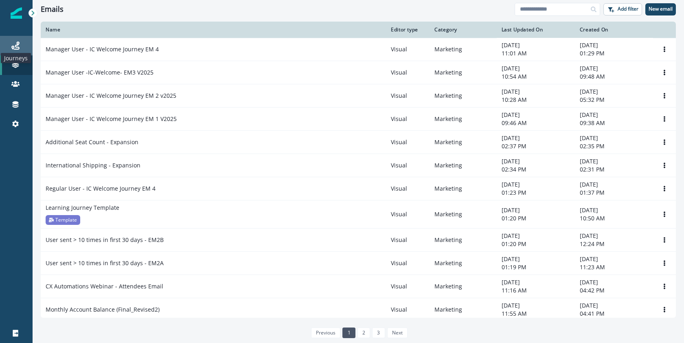
click at [12, 46] on icon at bounding box center [15, 46] width 8 height 8
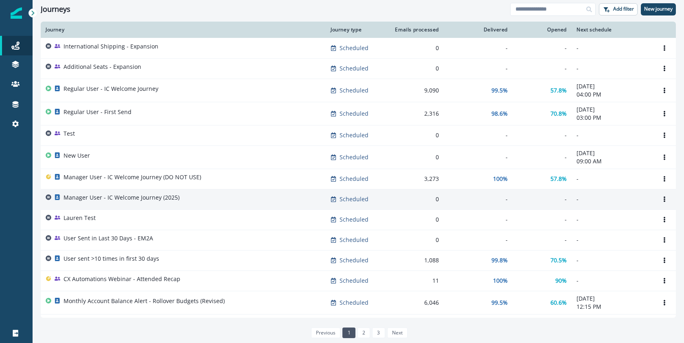
click at [140, 200] on p "Manager User - IC Welcome Journey (2025)" at bounding box center [121, 197] width 116 height 8
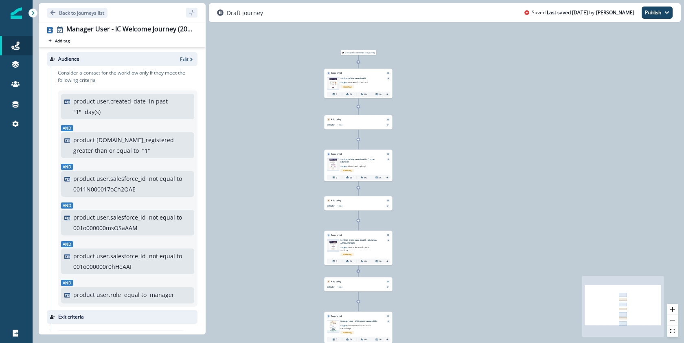
click at [334, 82] on img at bounding box center [333, 83] width 12 height 11
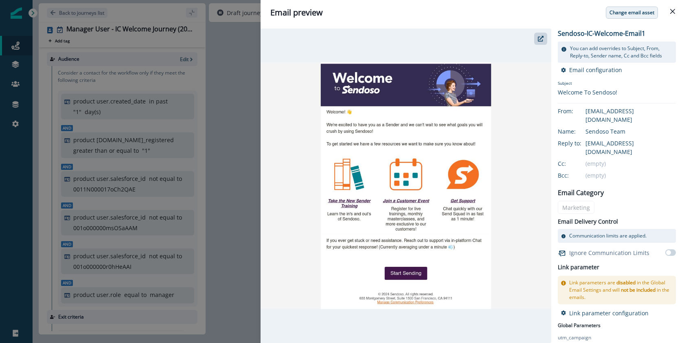
click at [634, 13] on p "Change email asset" at bounding box center [631, 13] width 45 height 6
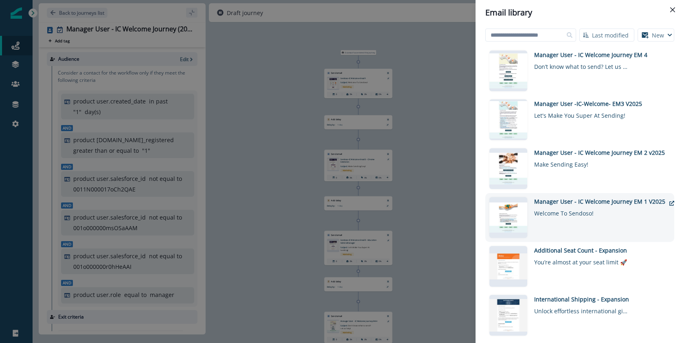
click at [616, 202] on div "Manager User - IC Welcome Journey EM 1 V2025" at bounding box center [599, 201] width 131 height 9
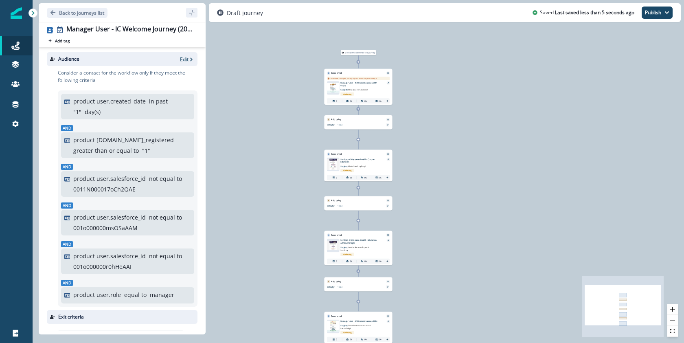
click at [366, 124] on p "1 day" at bounding box center [353, 124] width 33 height 3
click at [387, 125] on icon at bounding box center [388, 125] width 2 height 2
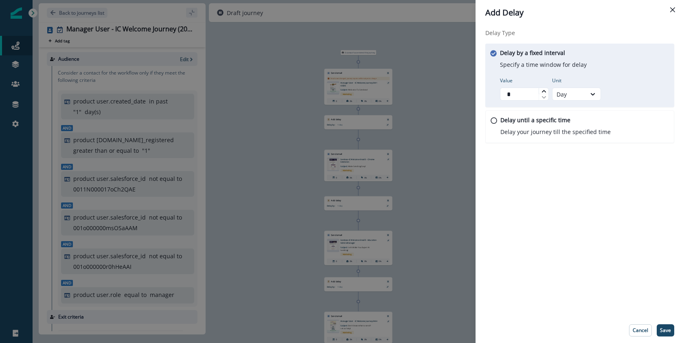
click at [546, 91] on div at bounding box center [543, 91] width 10 height 6
type input "*"
click at [546, 91] on div at bounding box center [543, 91] width 10 height 6
click at [668, 331] on p "Save" at bounding box center [665, 330] width 11 height 6
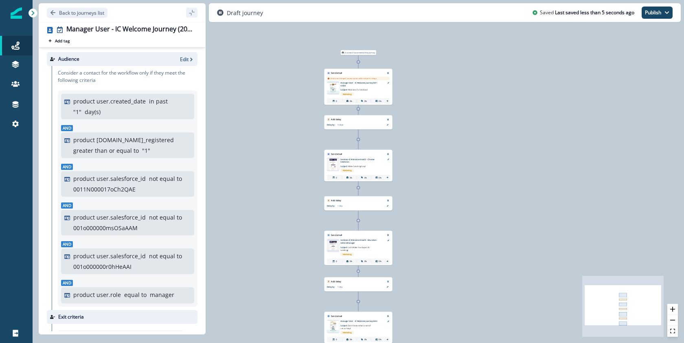
click at [362, 159] on p "Sendoso-IC-Welcome-Email2 - Chrome Extension" at bounding box center [361, 160] width 42 height 6
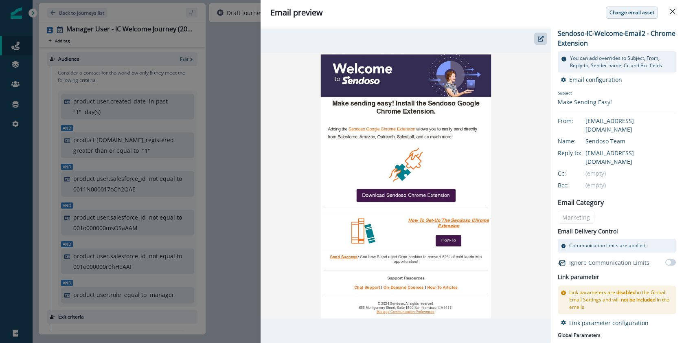
click at [642, 15] on p "Change email asset" at bounding box center [631, 13] width 45 height 6
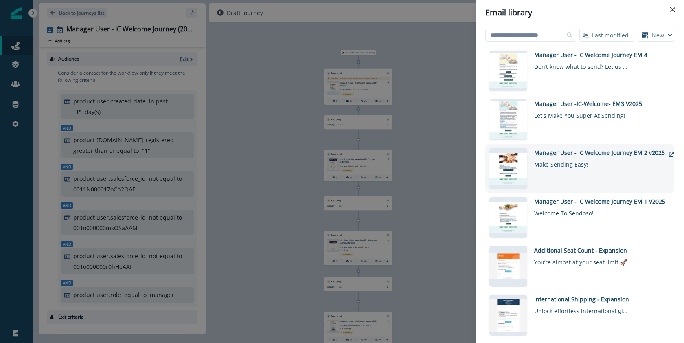
click at [604, 152] on div "Manager User - IC Welcome Journey EM 2 v2025" at bounding box center [599, 152] width 131 height 9
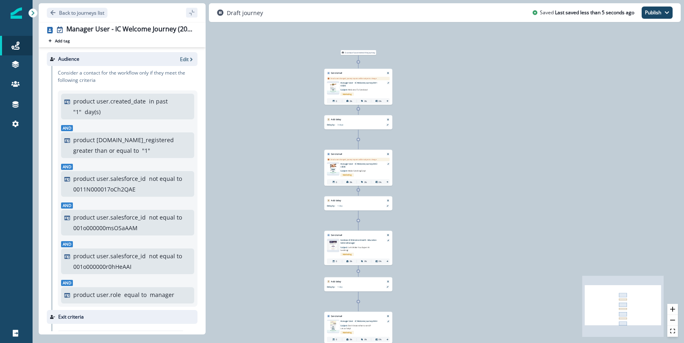
click at [370, 205] on p "1 day" at bounding box center [353, 205] width 33 height 3
click at [387, 206] on icon at bounding box center [388, 206] width 2 height 2
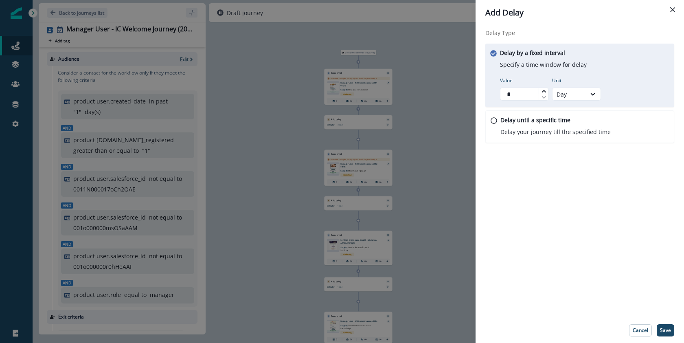
click at [545, 90] on icon at bounding box center [543, 91] width 5 height 5
type input "*"
click at [545, 90] on icon at bounding box center [543, 91] width 5 height 5
click at [666, 327] on p "Save" at bounding box center [665, 330] width 11 height 6
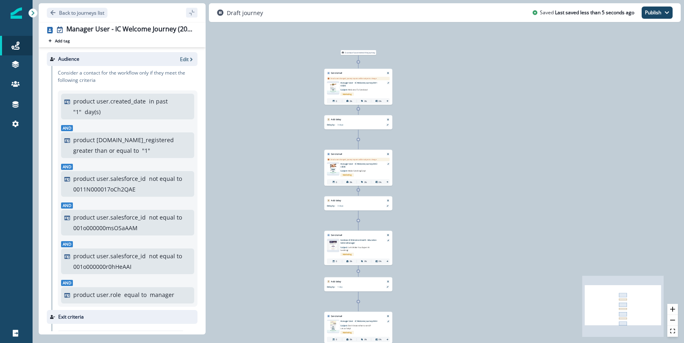
click at [363, 243] on p "Sendoso-IC-Welcome-Email3 - Education Admin/Manager" at bounding box center [361, 241] width 42 height 6
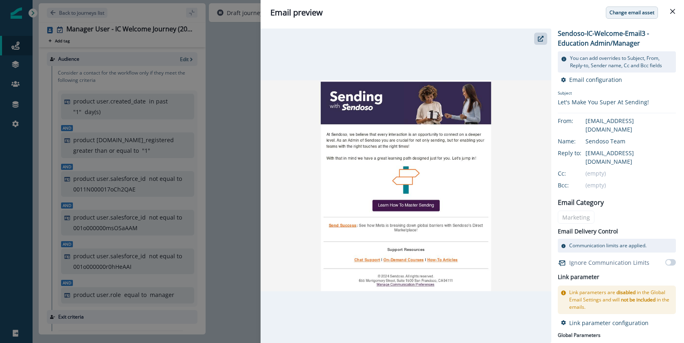
click at [634, 17] on button "Change email asset" at bounding box center [632, 13] width 52 height 12
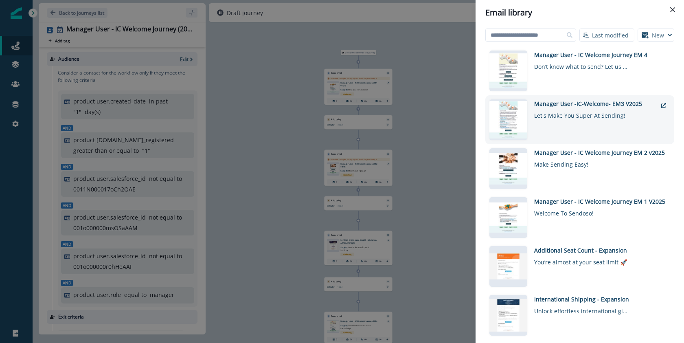
click at [570, 103] on div "Manager User -IC-Welcome- EM3 V2025" at bounding box center [595, 103] width 123 height 9
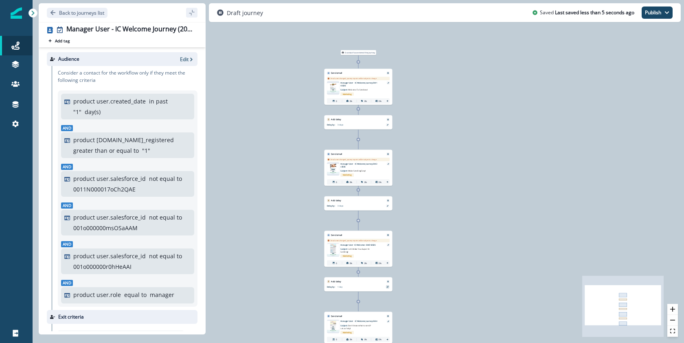
click at [388, 287] on div at bounding box center [387, 286] width 3 height 3
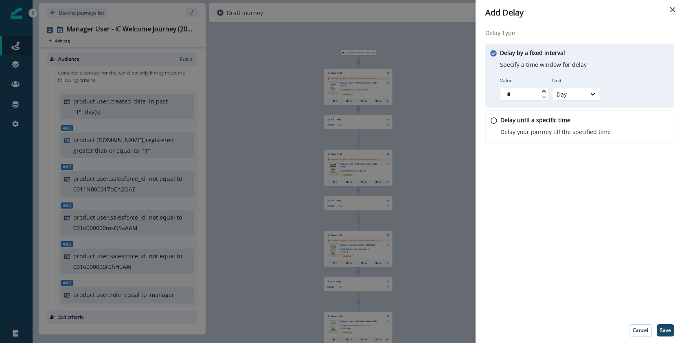
click at [544, 90] on icon at bounding box center [543, 91] width 5 height 5
type input "*"
click at [544, 90] on icon at bounding box center [543, 91] width 5 height 5
click at [672, 329] on button "Save" at bounding box center [664, 330] width 17 height 12
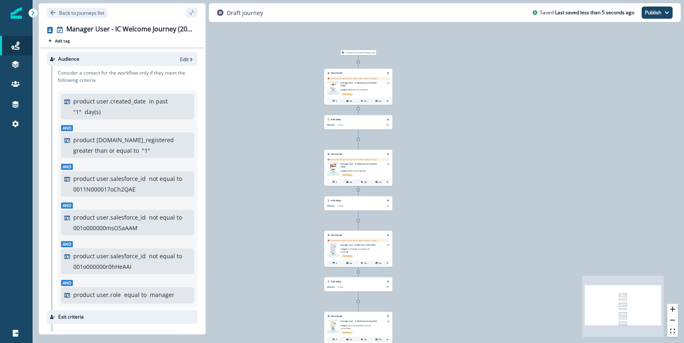
click at [335, 325] on img at bounding box center [333, 325] width 12 height 11
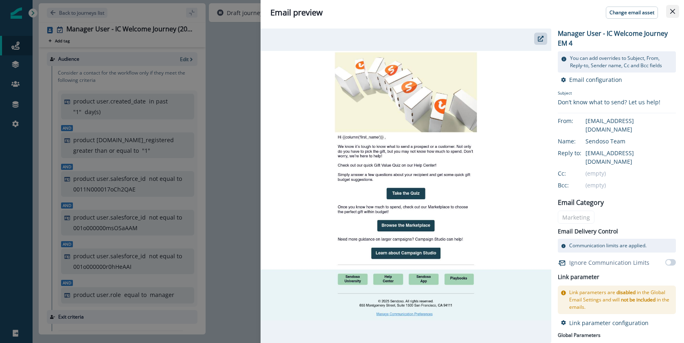
click at [674, 14] on button "Close" at bounding box center [672, 11] width 13 height 13
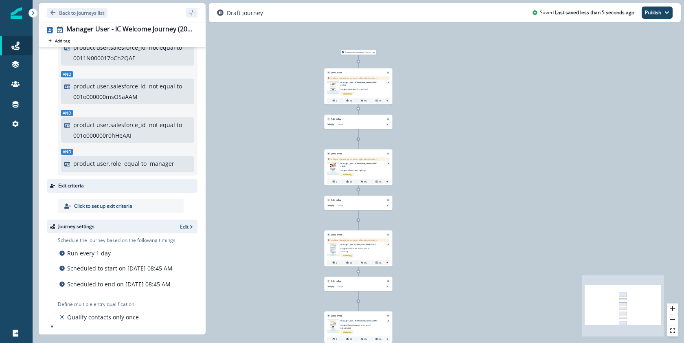
scroll to position [148, 0]
click at [118, 202] on p "Click to set up exit criteria" at bounding box center [103, 205] width 58 height 7
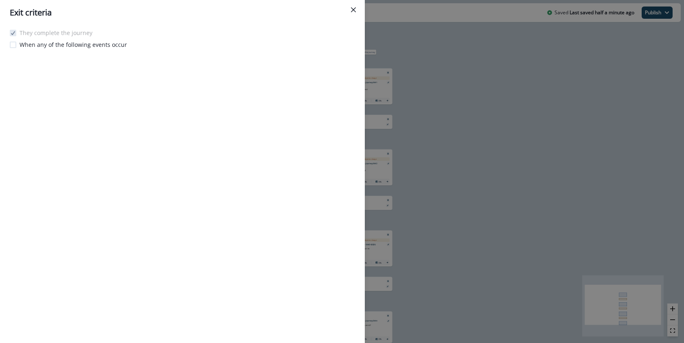
click at [93, 42] on p "When any of the following events occur" at bounding box center [73, 44] width 107 height 9
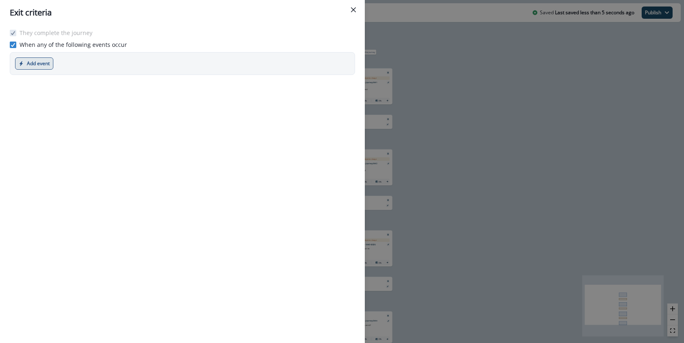
click at [38, 62] on button "Add event" at bounding box center [34, 63] width 38 height 12
click at [40, 80] on button "Product event" at bounding box center [60, 83] width 90 height 13
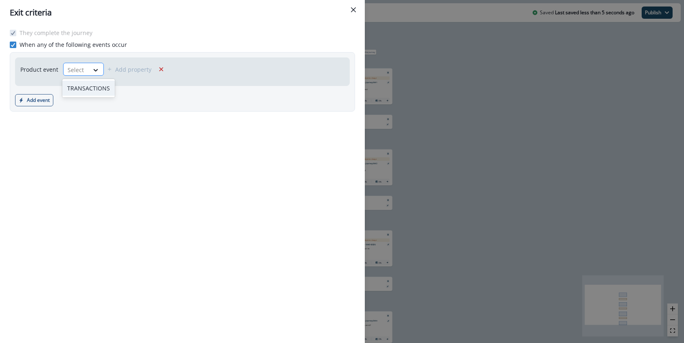
click at [85, 69] on div "Select" at bounding box center [75, 69] width 25 height 13
click at [87, 85] on div "TRANSACTIONS" at bounding box center [88, 88] width 52 height 15
click at [154, 69] on p "Add property" at bounding box center [159, 70] width 36 height 8
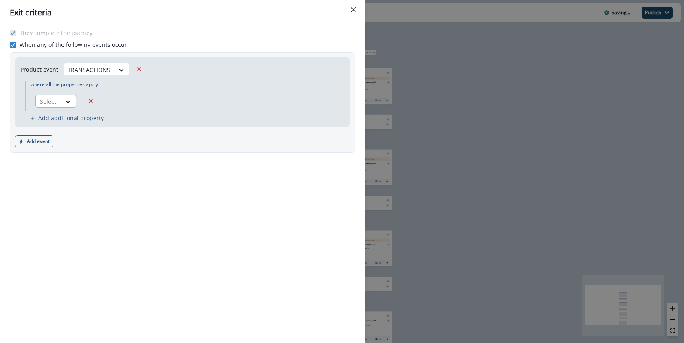
click at [48, 104] on div at bounding box center [48, 101] width 17 height 10
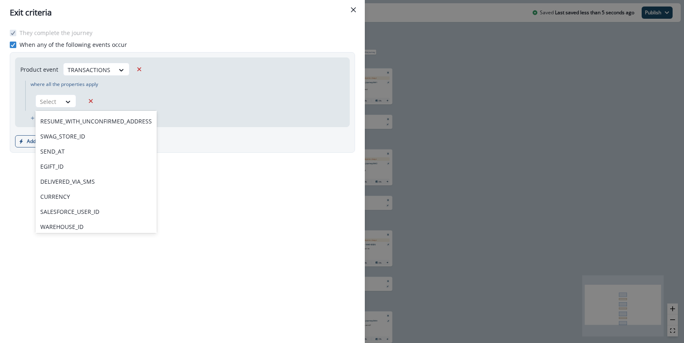
scroll to position [190, 0]
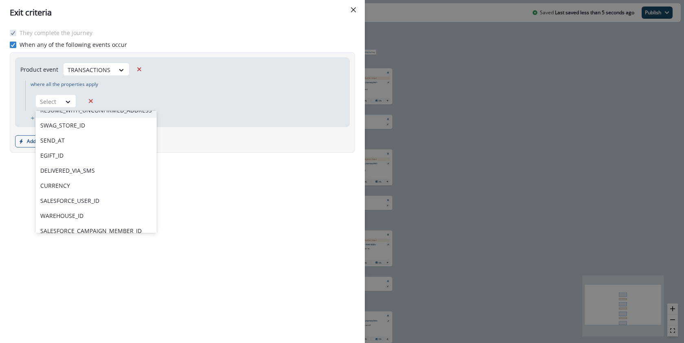
click at [137, 92] on div "Product event TRANSACTIONS where all the properties apply RESUME_WITH_UNCONFIRM…" at bounding box center [82, 92] width 135 height 69
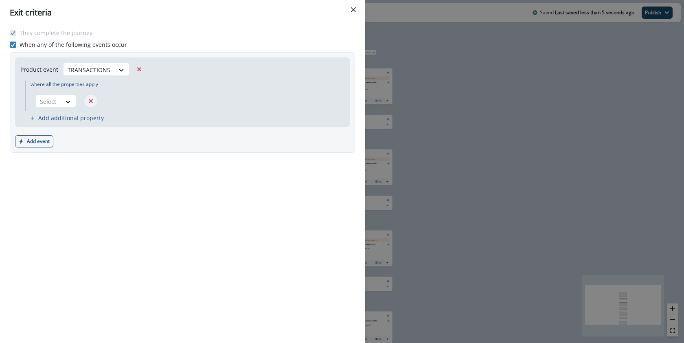
click at [92, 104] on icon "Remove" at bounding box center [90, 100] width 7 height 7
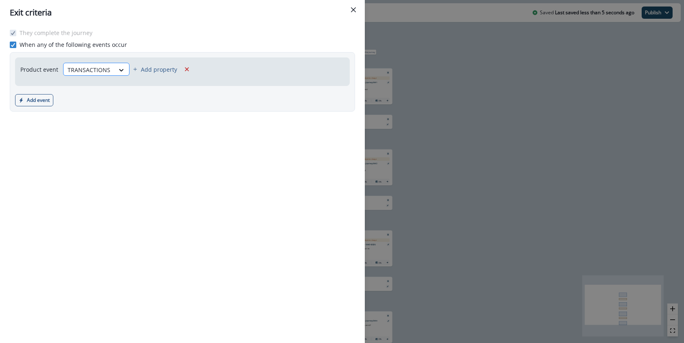
click at [107, 68] on div at bounding box center [89, 70] width 43 height 10
click at [106, 89] on div "TRANSACTIONS" at bounding box center [94, 88] width 65 height 15
click at [142, 69] on p "Add property" at bounding box center [159, 70] width 36 height 8
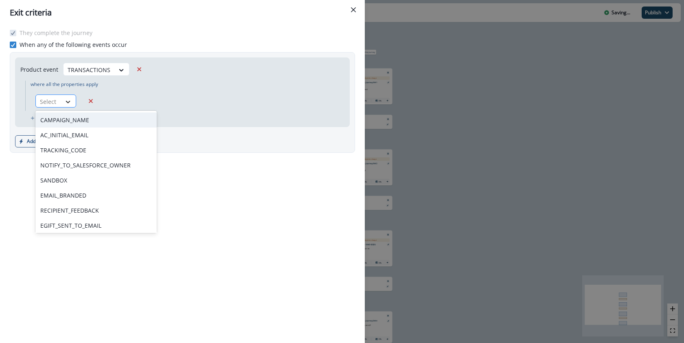
click at [71, 101] on icon at bounding box center [67, 102] width 7 height 8
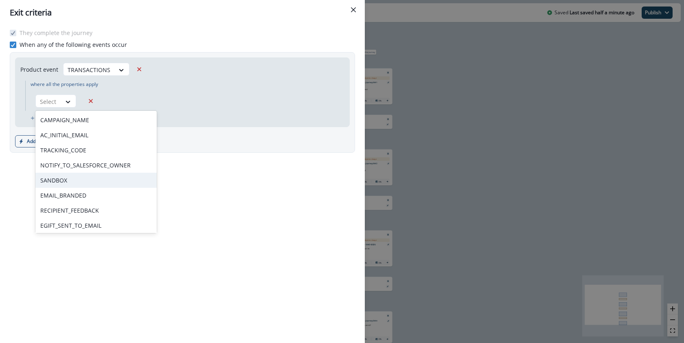
scroll to position [514, 0]
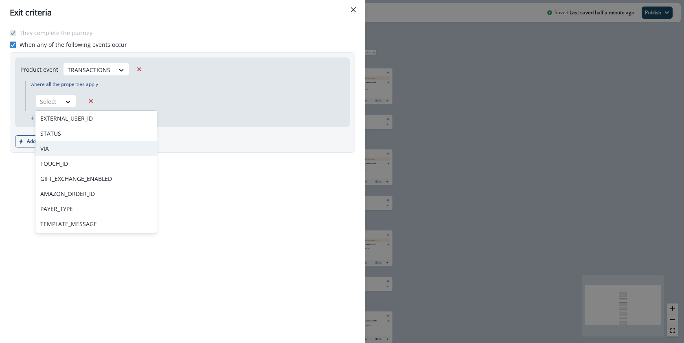
click at [103, 151] on div "VIA" at bounding box center [95, 148] width 121 height 15
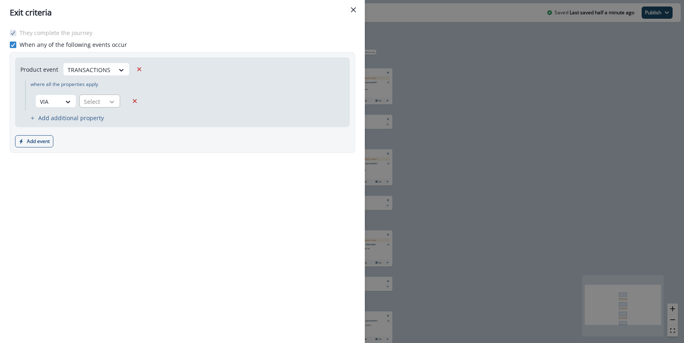
click at [109, 104] on icon at bounding box center [111, 102] width 7 height 8
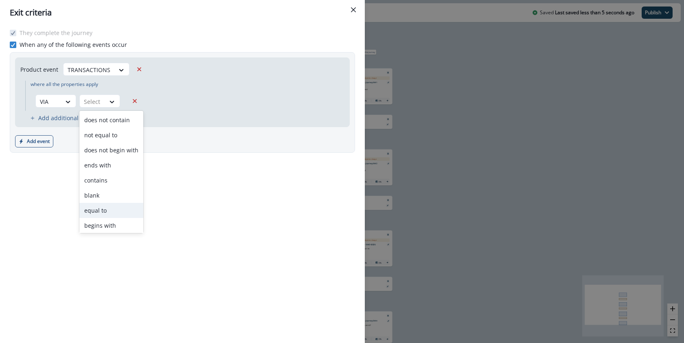
click at [118, 207] on div "equal to" at bounding box center [111, 210] width 64 height 15
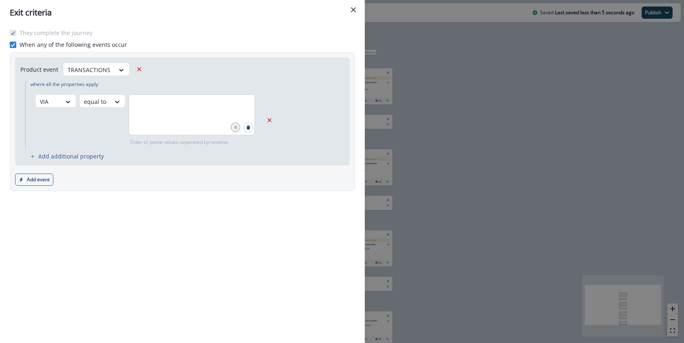
click at [153, 114] on div at bounding box center [192, 114] width 126 height 41
click at [14, 45] on icon at bounding box center [13, 45] width 5 height 4
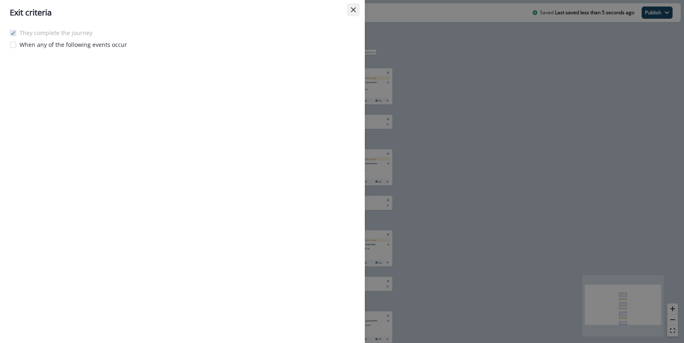
click at [352, 9] on icon "Close" at bounding box center [353, 9] width 5 height 5
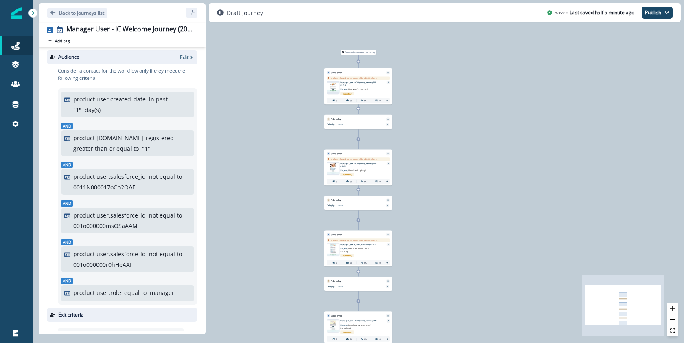
scroll to position [0, 0]
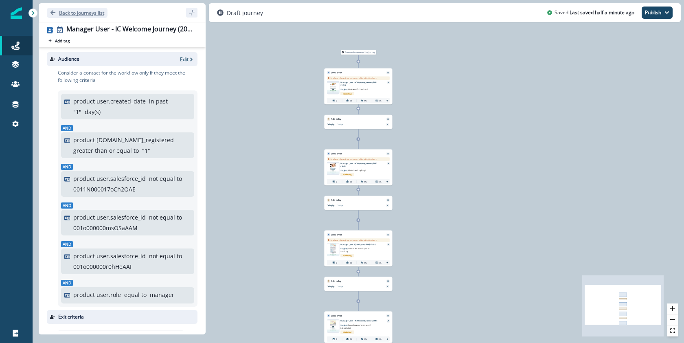
click at [81, 11] on p "Back to journeys list" at bounding box center [81, 12] width 45 height 7
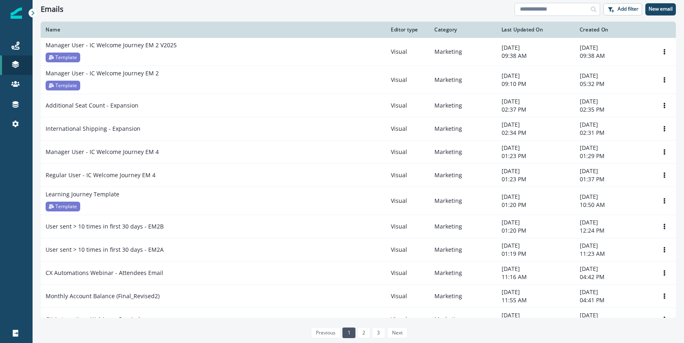
drag, startPoint x: 568, startPoint y: 9, endPoint x: 573, endPoint y: 9, distance: 5.7
click at [568, 9] on input at bounding box center [556, 9] width 85 height 13
type input "*******"
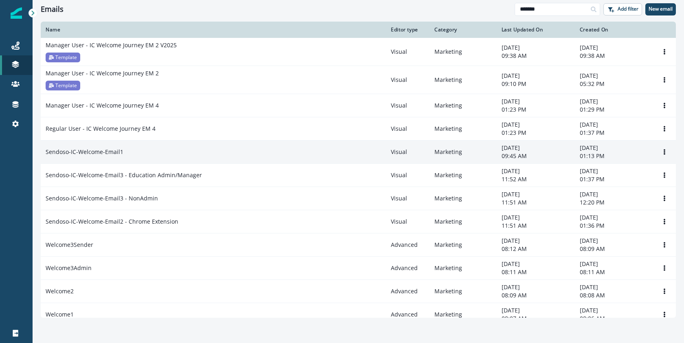
click at [225, 155] on div "Sendoso-IC-Welcome-Email1" at bounding box center [213, 152] width 335 height 8
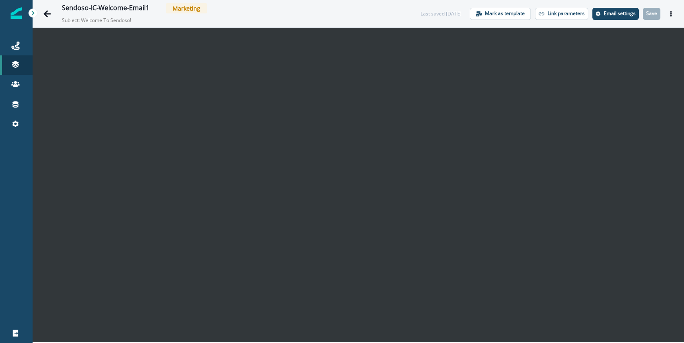
click at [622, 11] on p "Email settings" at bounding box center [620, 14] width 32 height 6
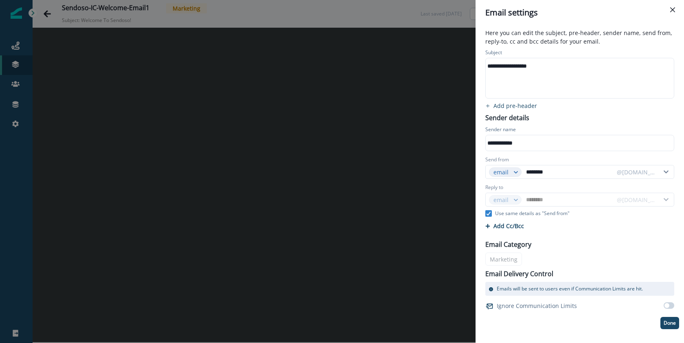
click at [565, 63] on div "**********" at bounding box center [578, 66] width 187 height 12
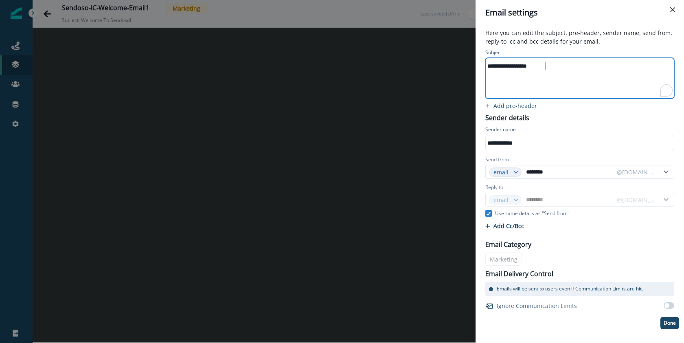
click at [565, 63] on div "**********" at bounding box center [578, 66] width 187 height 12
click at [52, 18] on div "**********" at bounding box center [342, 171] width 684 height 343
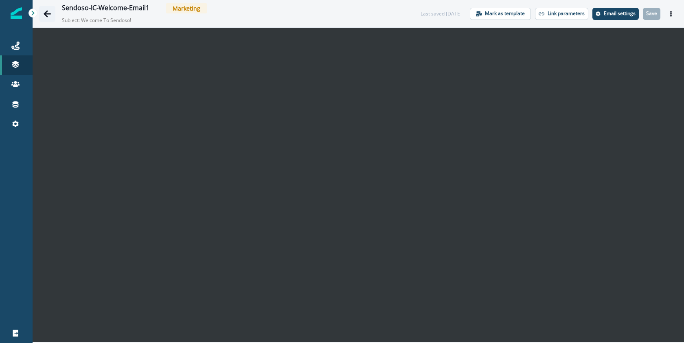
click at [49, 14] on icon "Go back" at bounding box center [47, 13] width 7 height 7
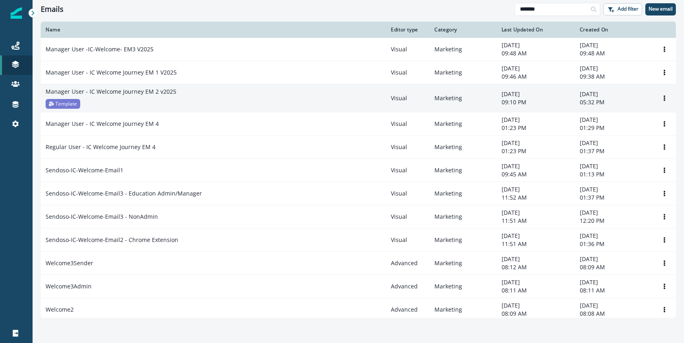
click at [172, 88] on p "Manager User - IC Welcome Journey EM 2 v2025" at bounding box center [111, 91] width 131 height 8
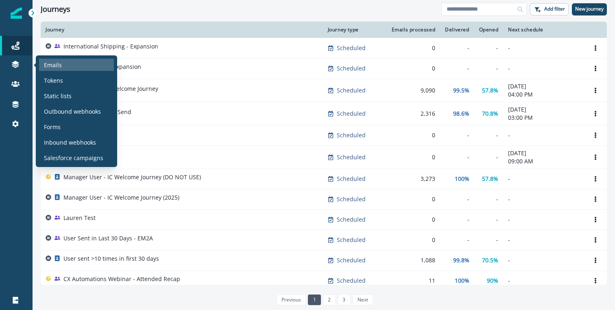
click at [44, 64] on p "Emails" at bounding box center [53, 65] width 18 height 9
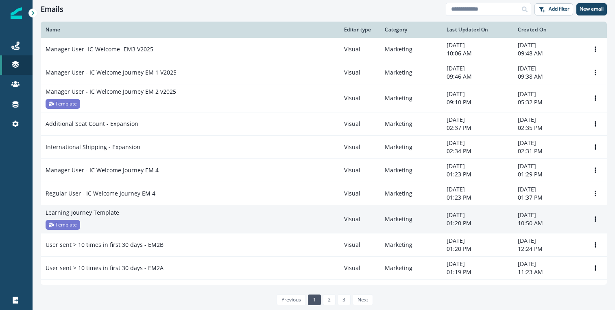
click at [167, 221] on div "Learning Journey Template Template" at bounding box center [190, 218] width 289 height 21
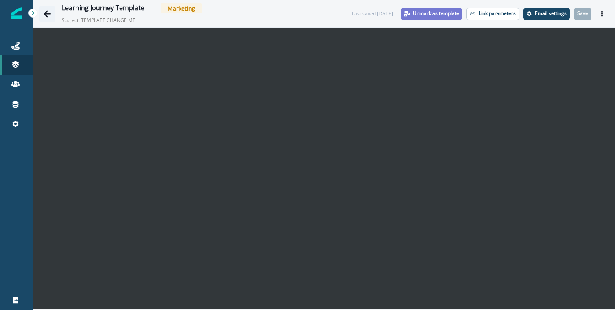
click at [48, 15] on icon "Go back" at bounding box center [47, 14] width 8 height 8
